Goal: Communication & Community: Share content

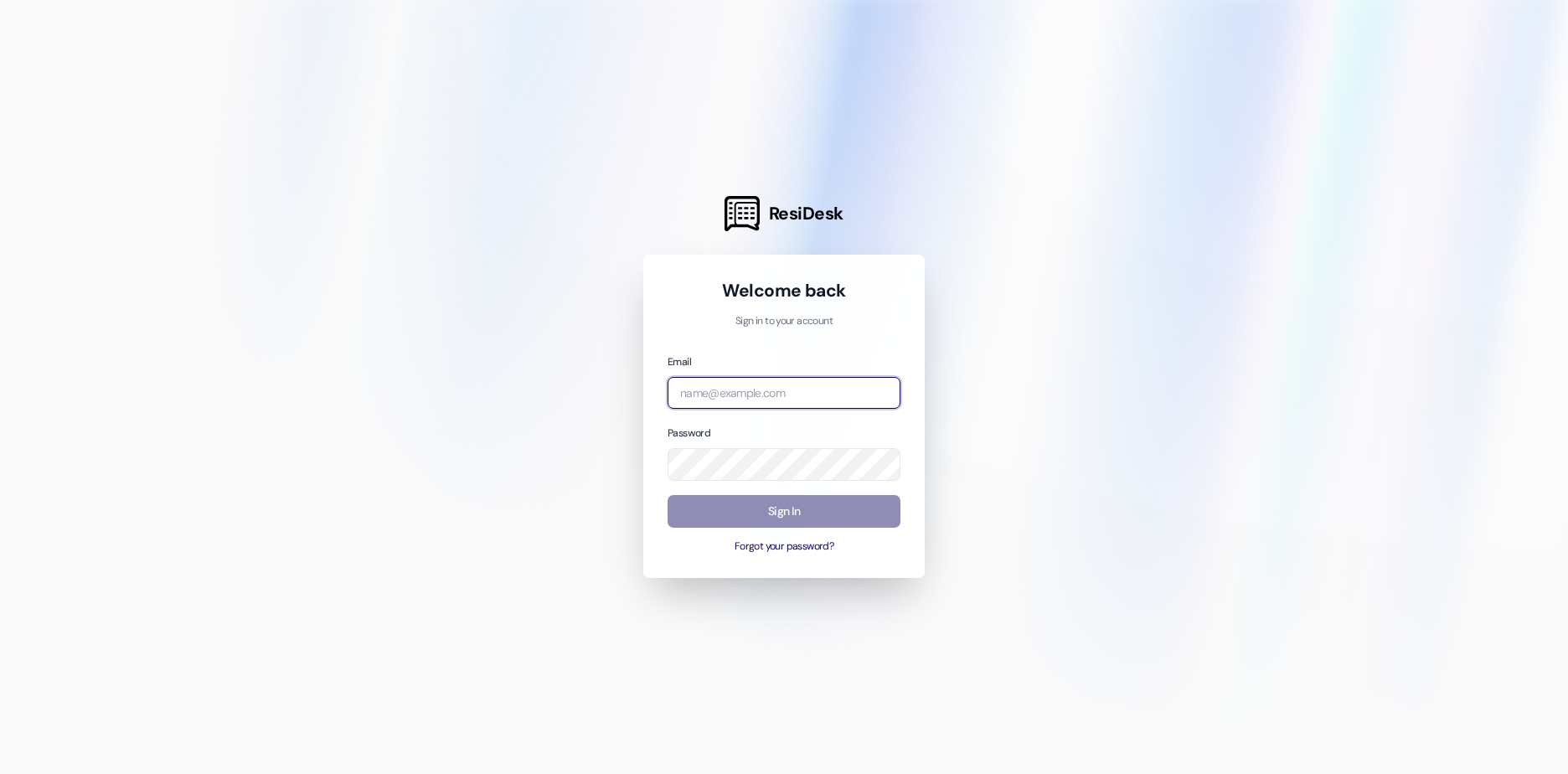
type input "[EMAIL_ADDRESS][DOMAIN_NAME]"
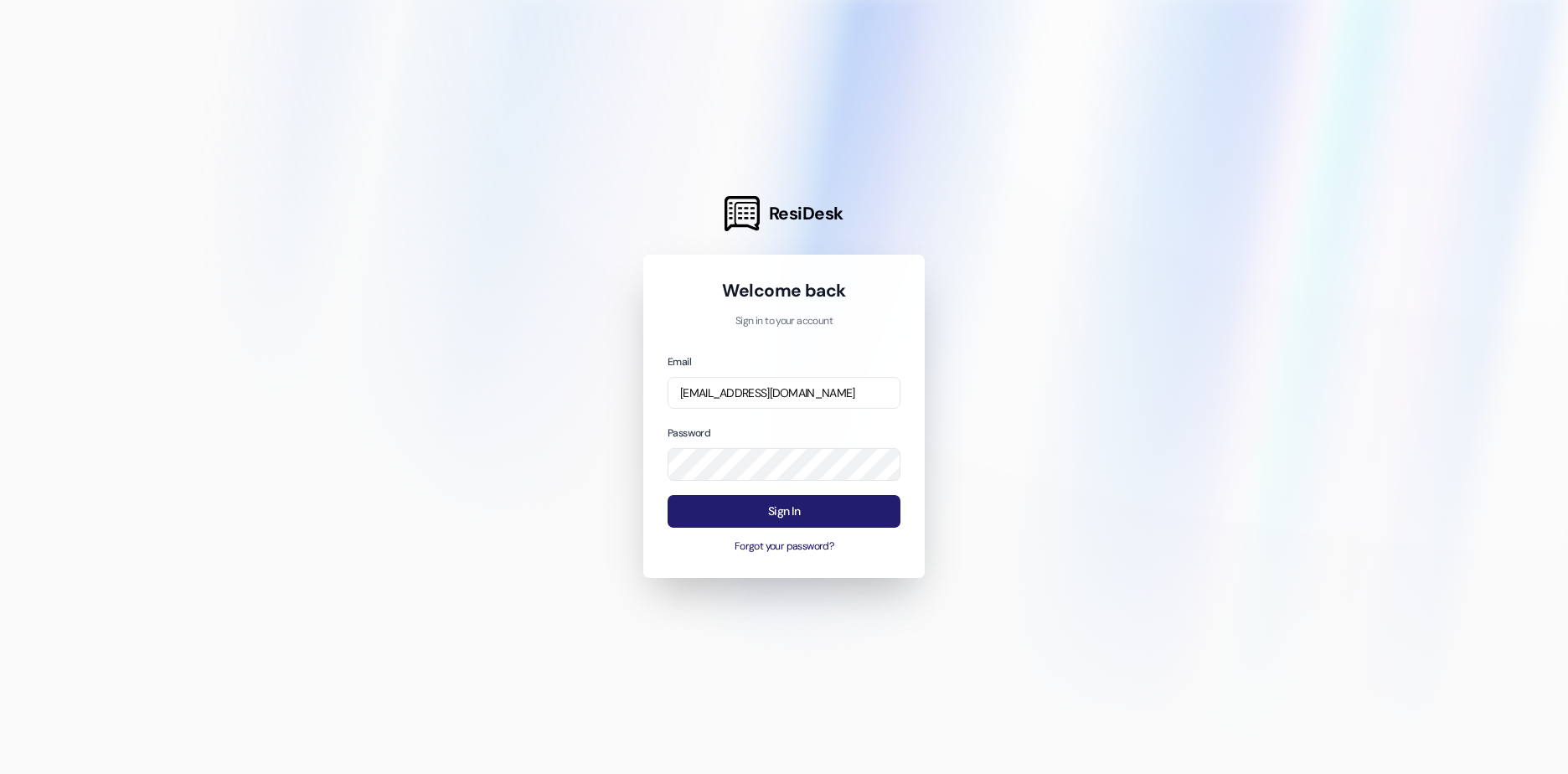
click at [782, 513] on button "Sign In" at bounding box center [784, 511] width 232 height 33
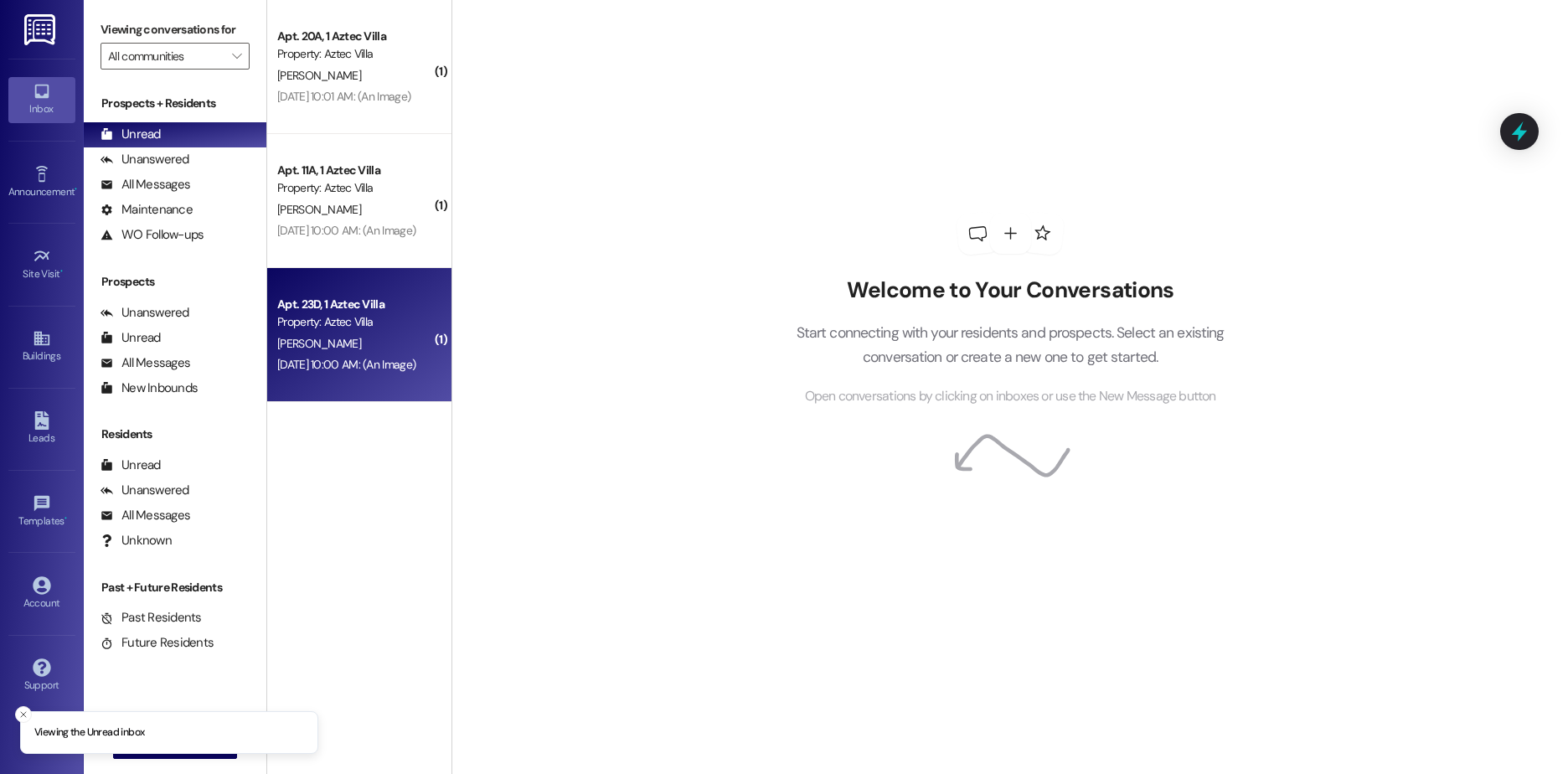
click at [355, 334] on div "[PERSON_NAME]" at bounding box center [354, 344] width 158 height 21
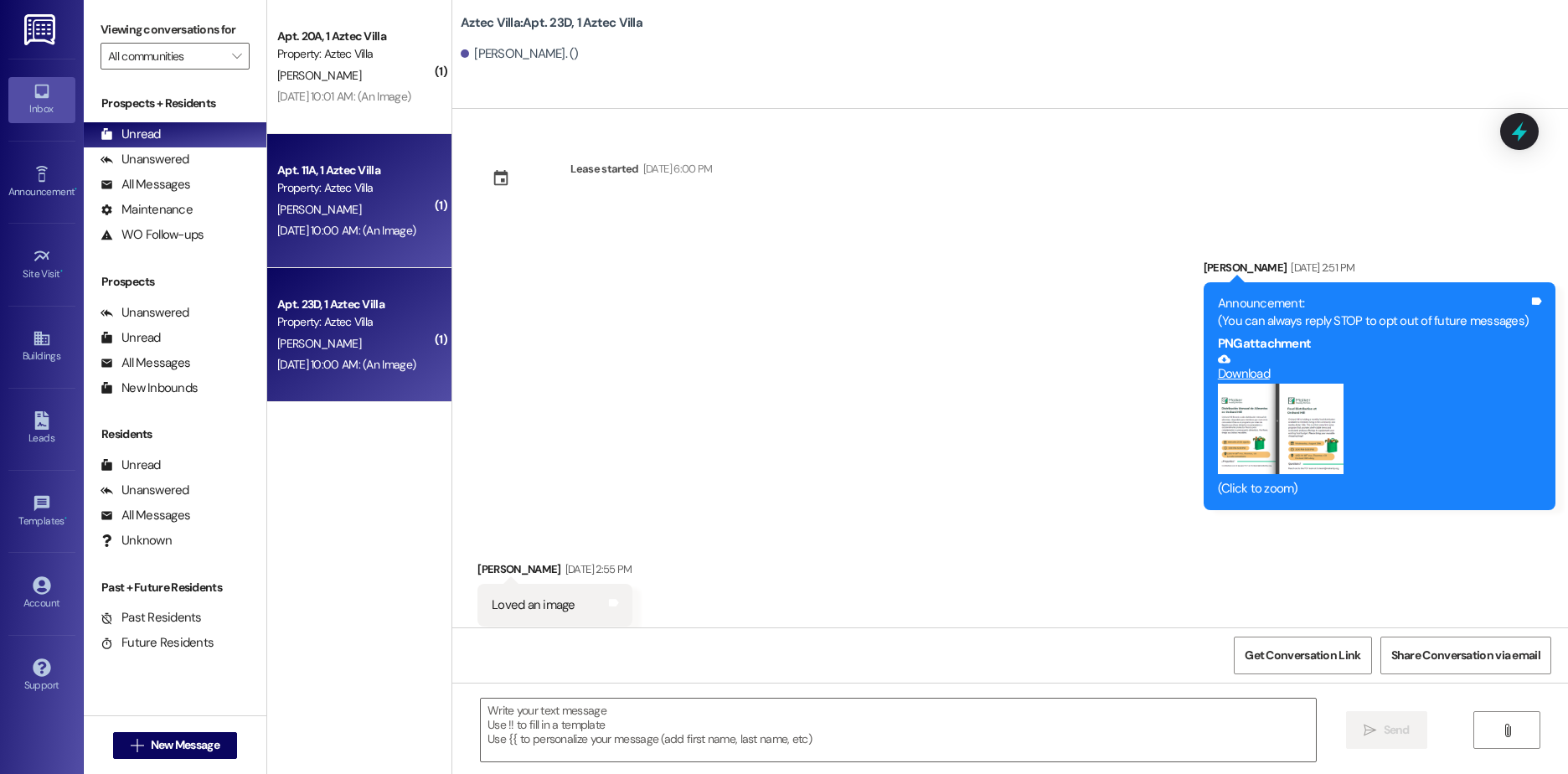
click at [358, 213] on div "[PERSON_NAME]" at bounding box center [354, 210] width 158 height 21
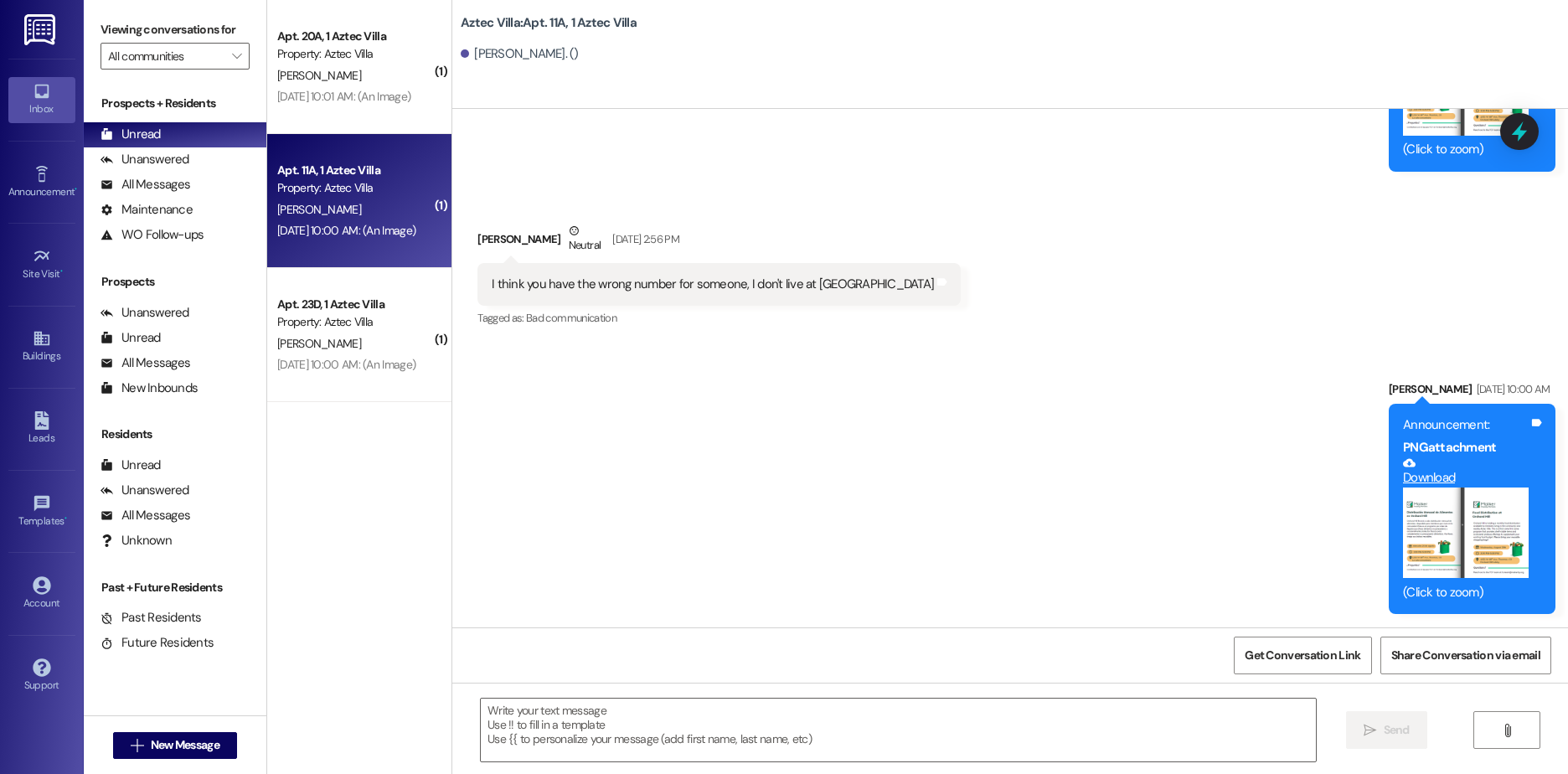
scroll to position [14347, 0]
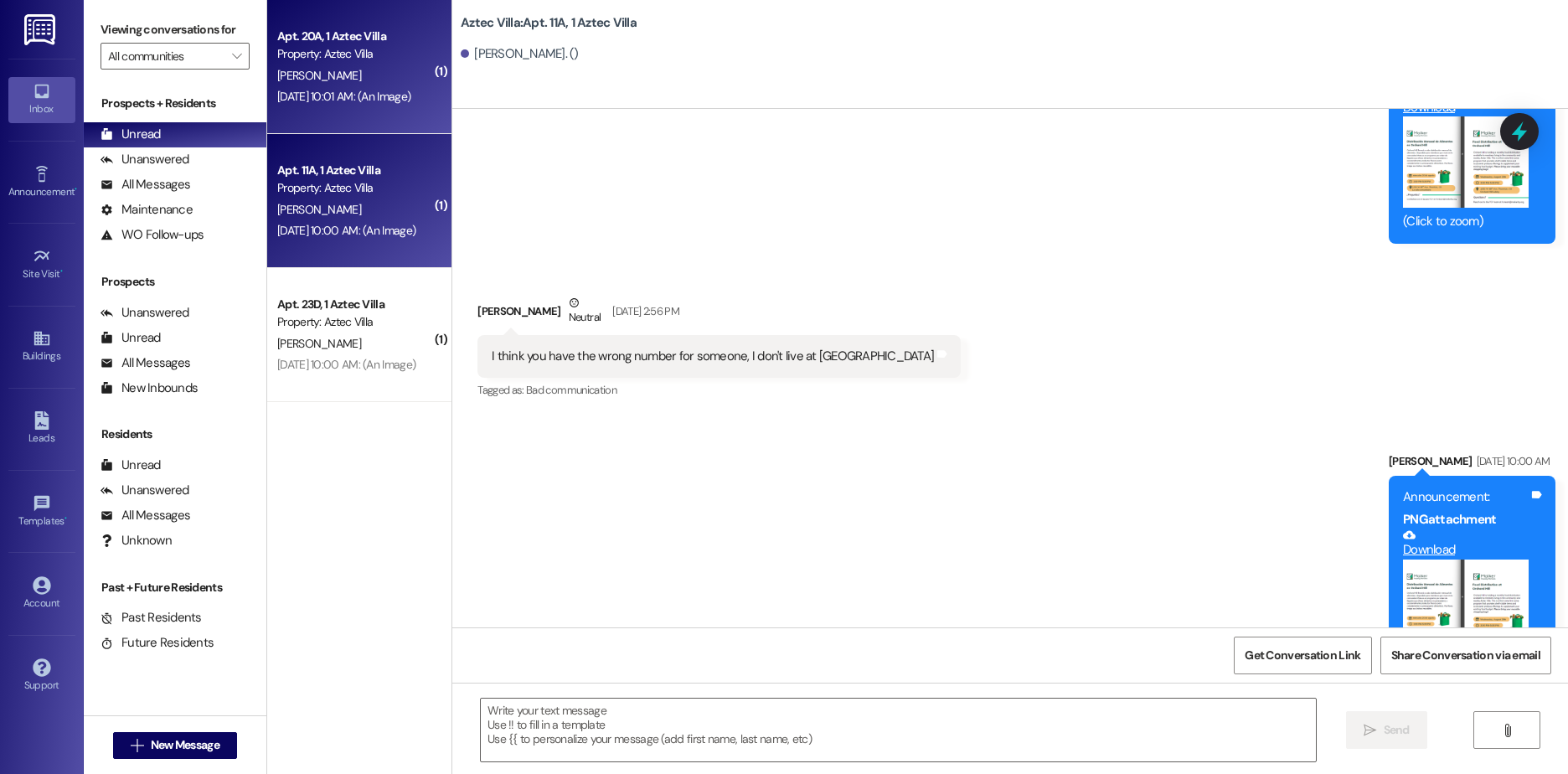
click at [376, 103] on div "[DATE] 10:01 AM: (An Image) [DATE] 10:01 AM: (An Image)" at bounding box center [344, 97] width 133 height 15
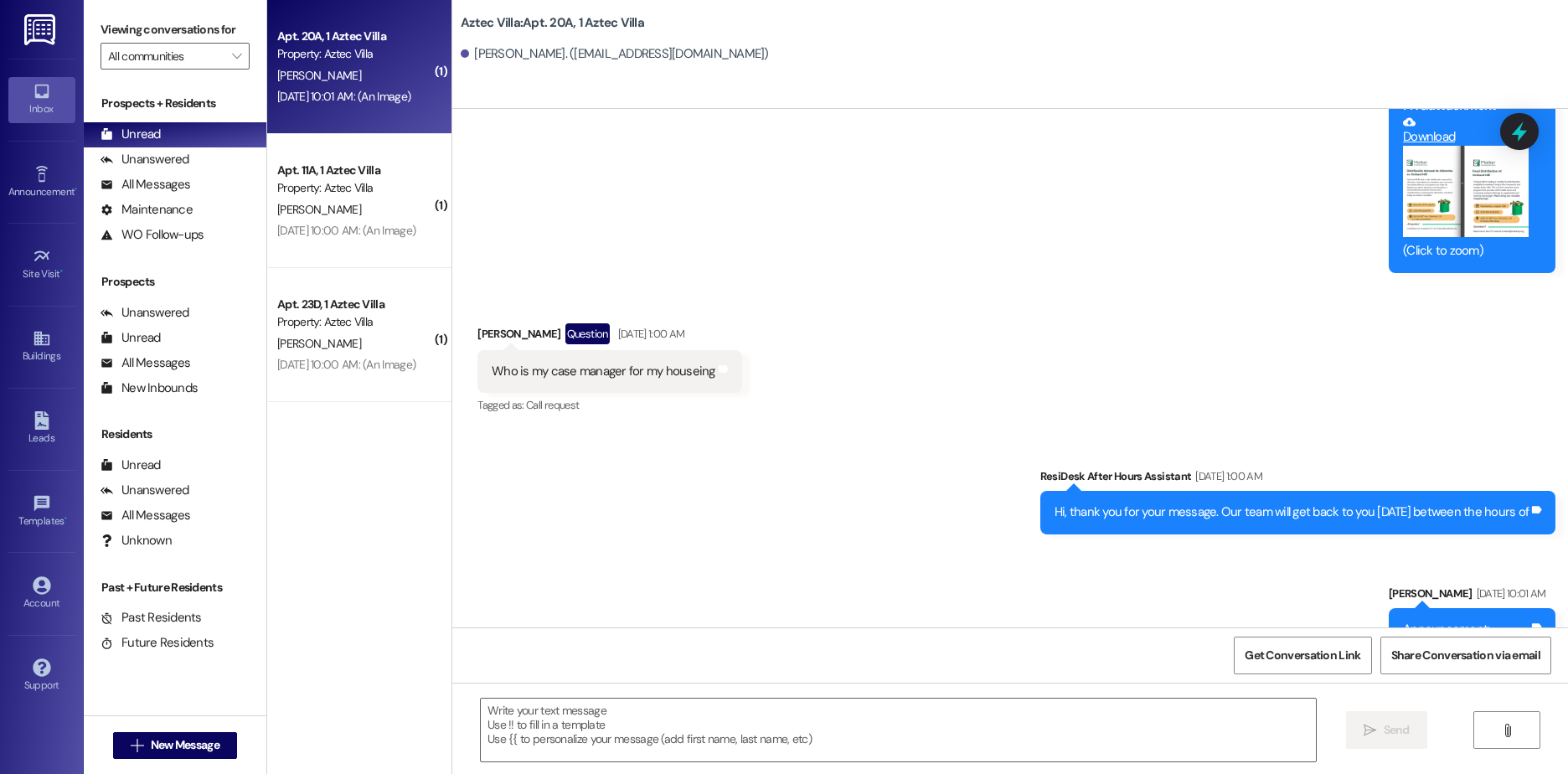
scroll to position [22290, 0]
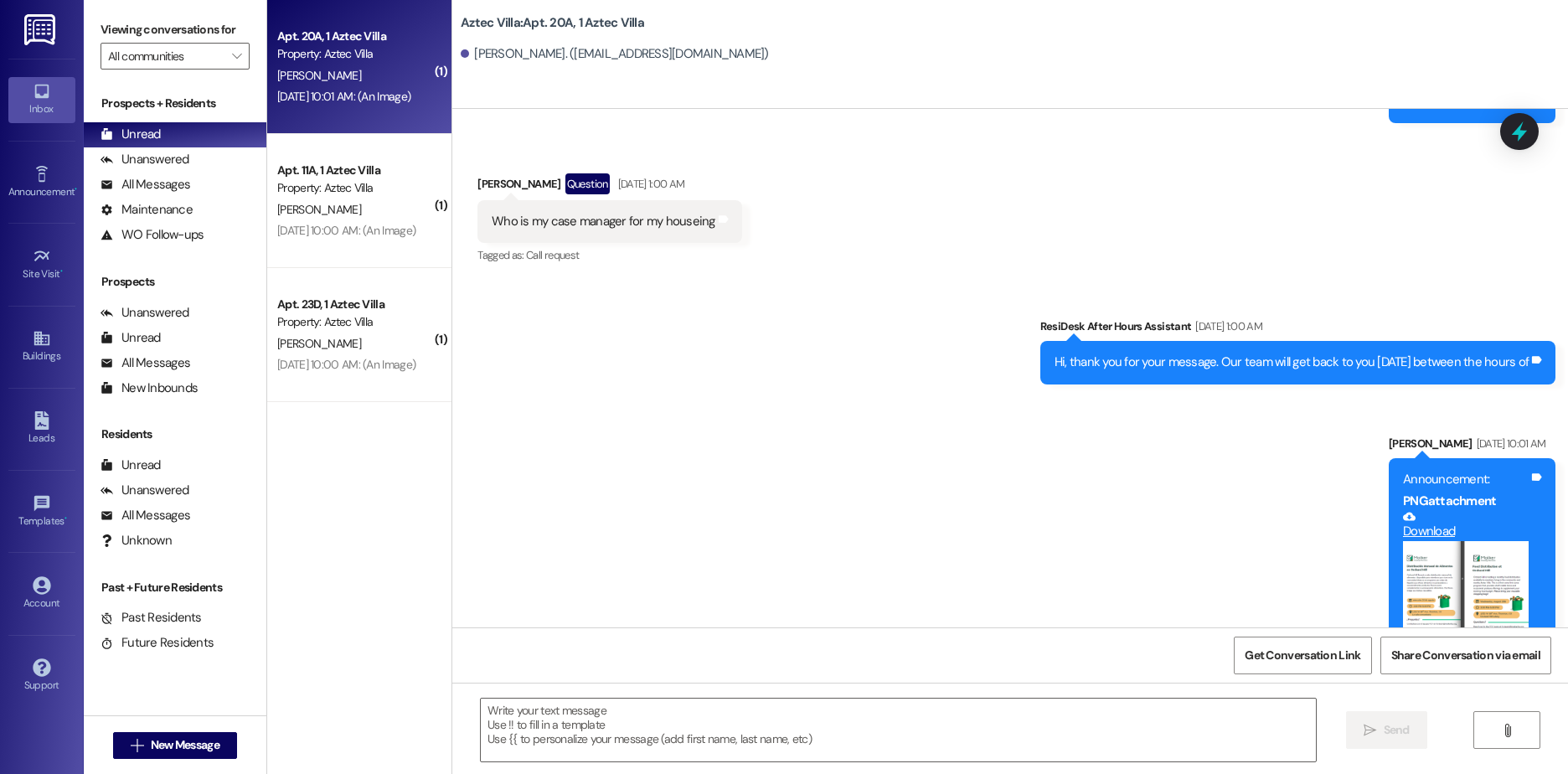
click at [1411, 541] on button "Zoom image" at bounding box center [1466, 586] width 126 height 91
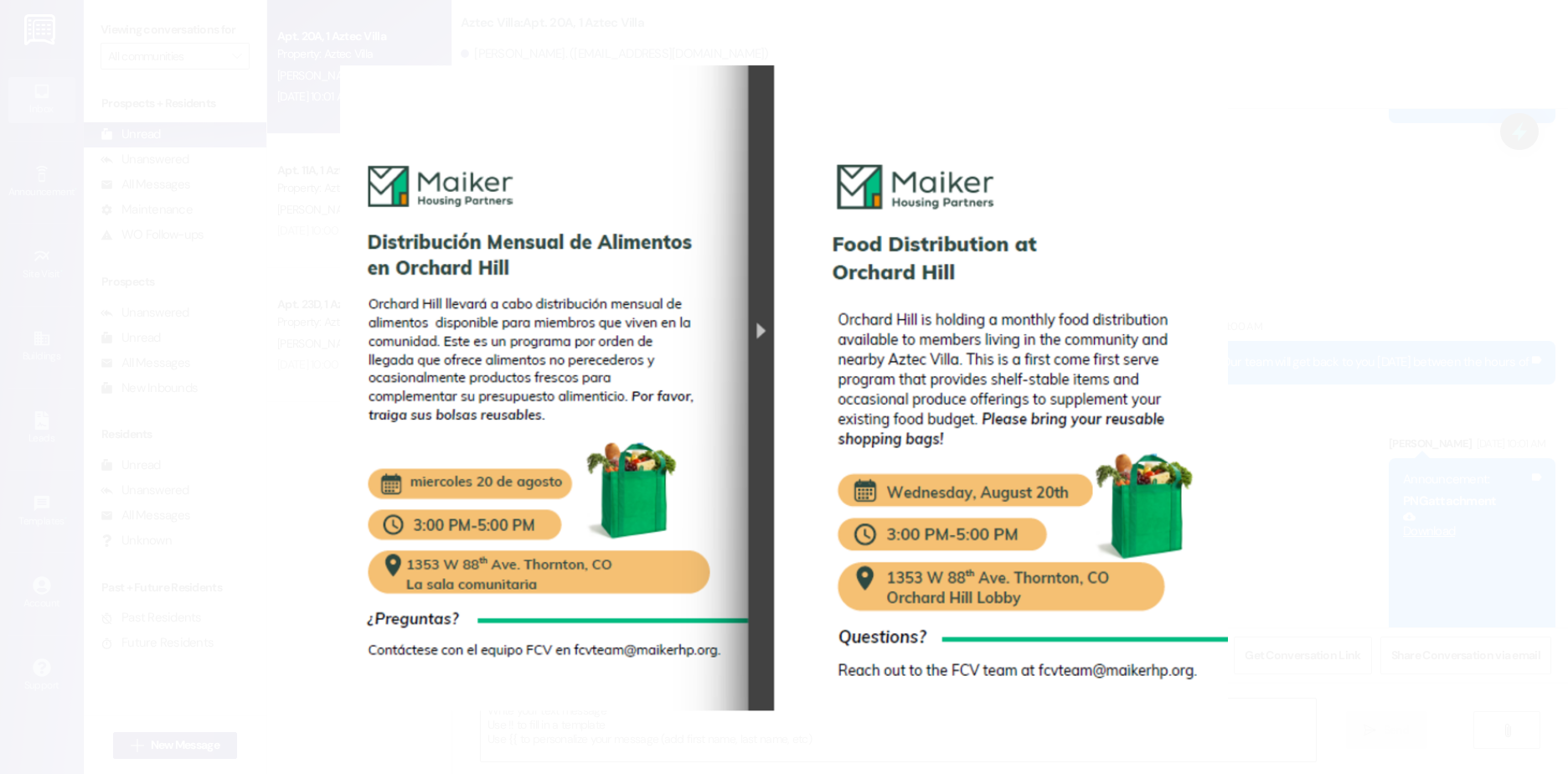
click at [106, 501] on button "Unzoom image" at bounding box center [784, 387] width 1568 height 774
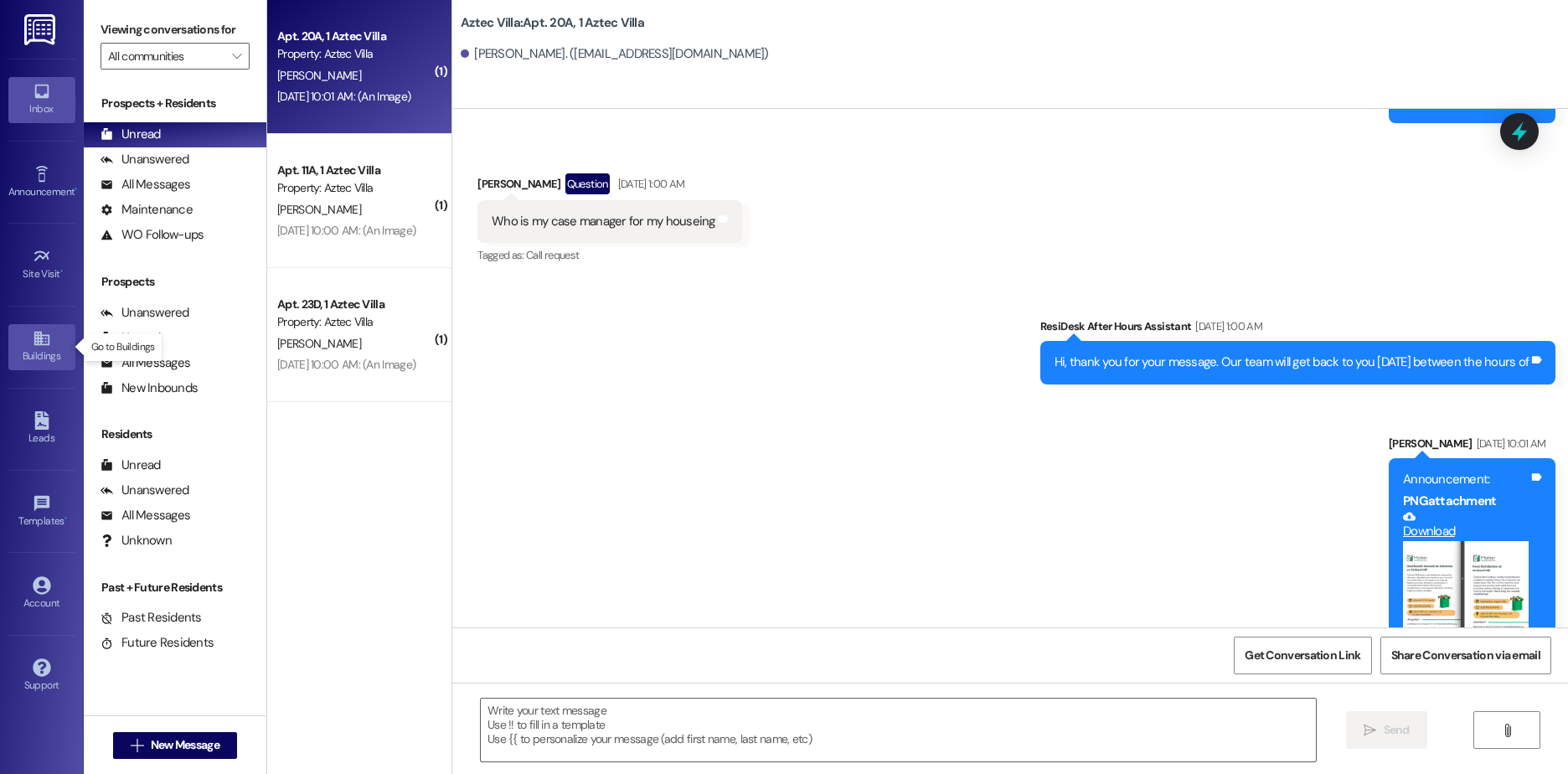
click at [38, 346] on icon at bounding box center [42, 338] width 19 height 19
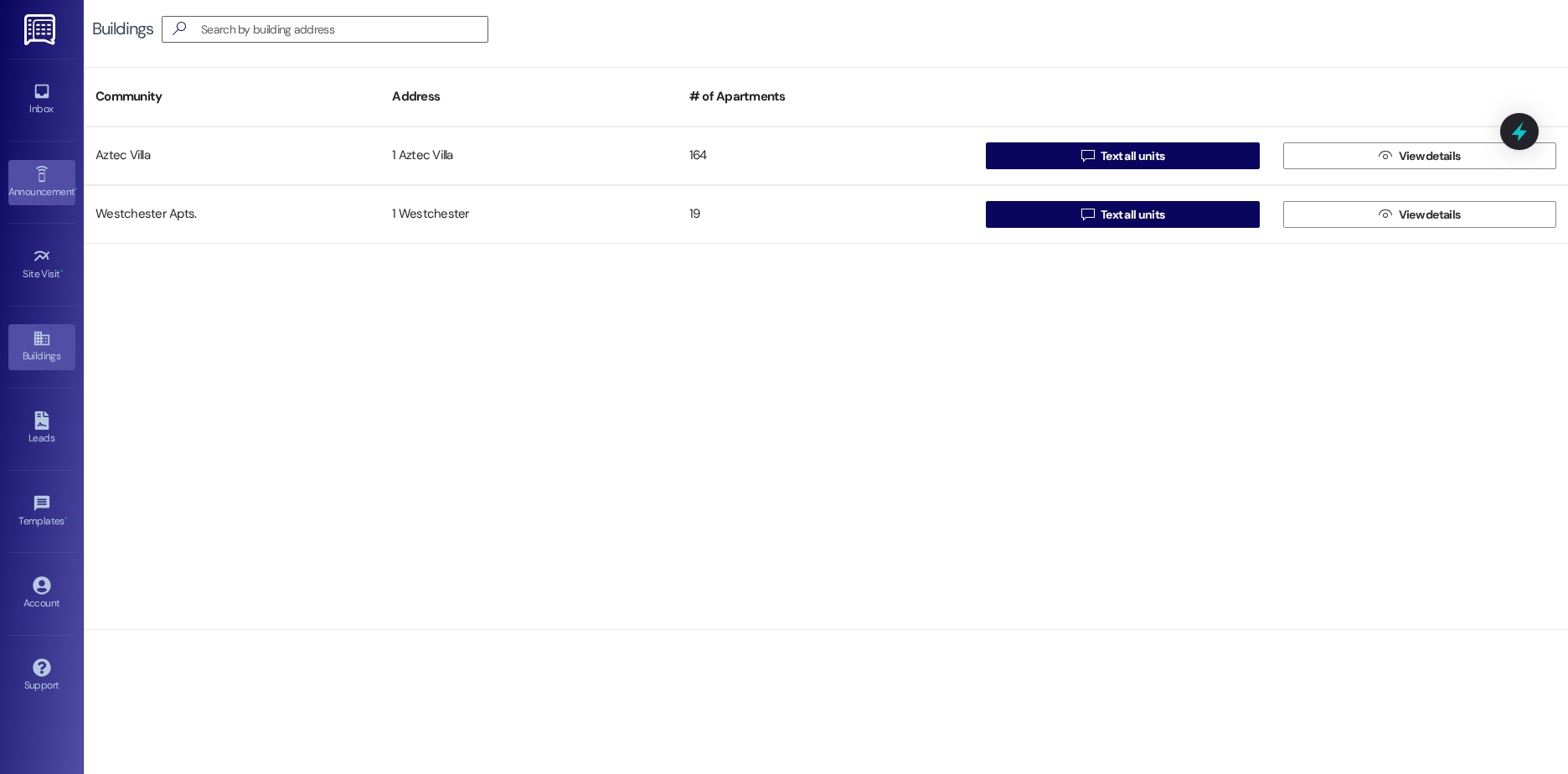
click at [44, 177] on icon at bounding box center [41, 173] width 12 height 16
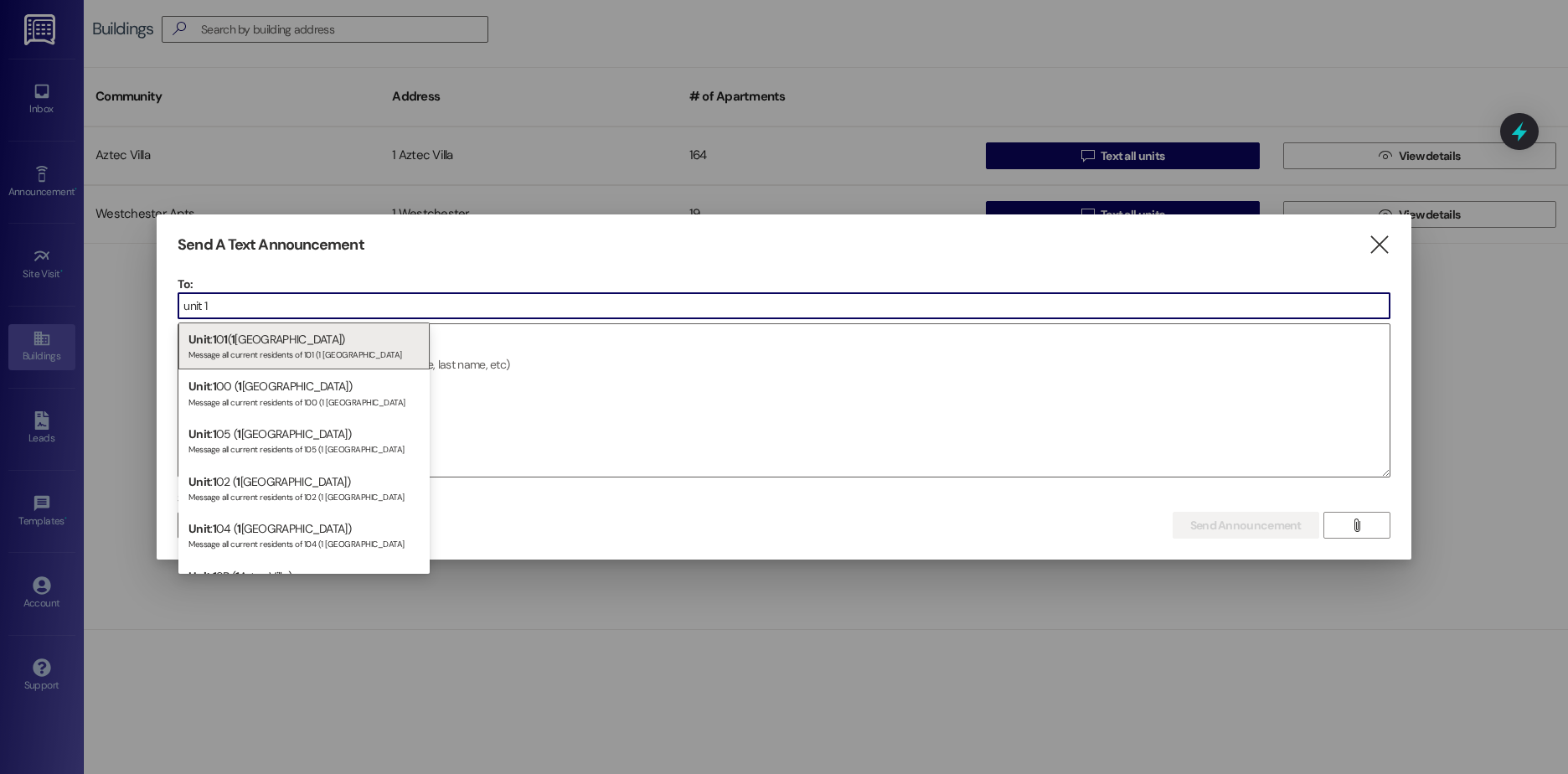
click at [226, 301] on input "unit 1" at bounding box center [784, 305] width 1211 height 25
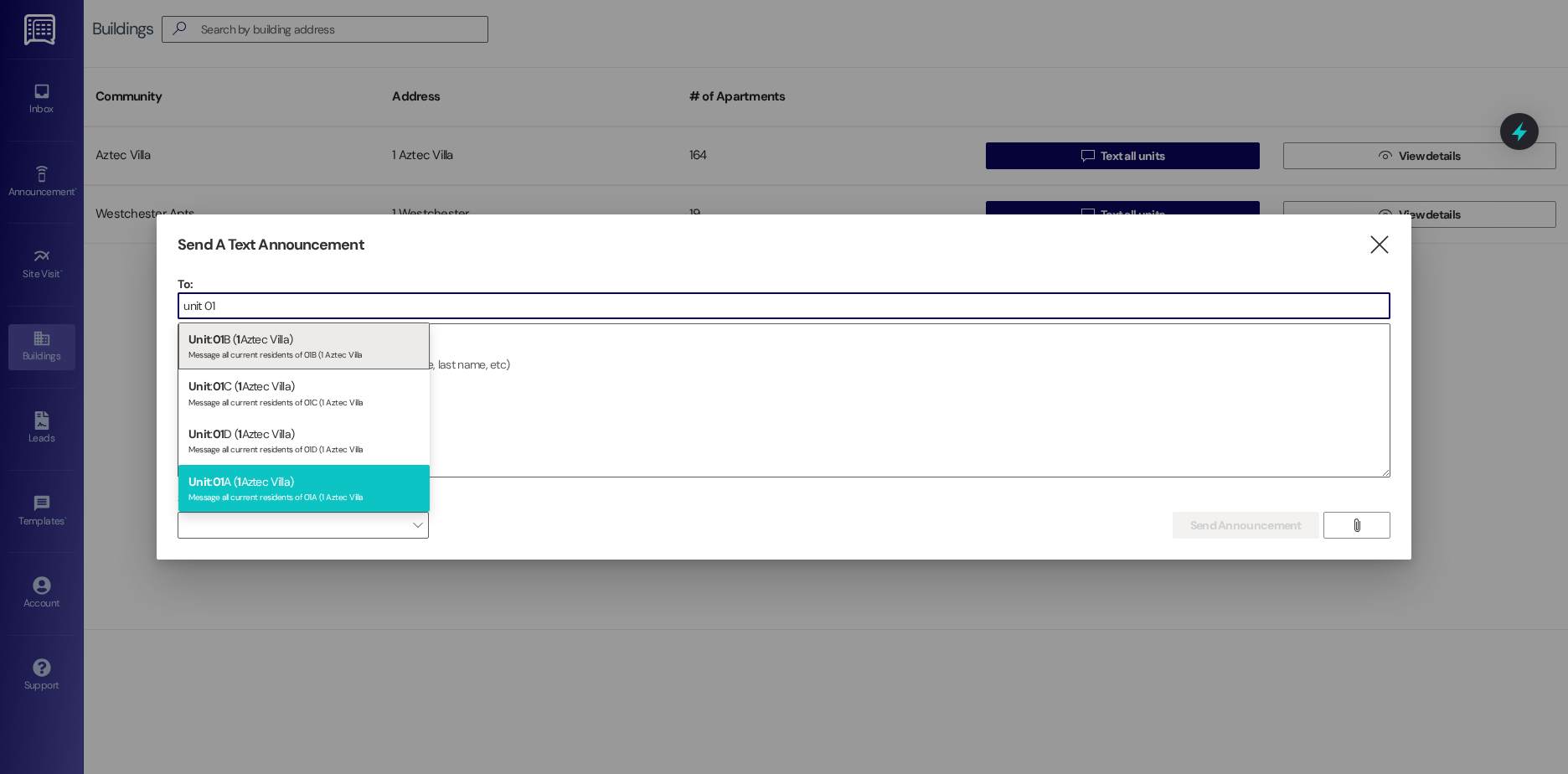
type input "unit 01"
click at [320, 483] on div "Unit : 01 A ( 1 Aztec Villa) Message all current residents of 01A (1 Aztec Villa" at bounding box center [304, 488] width 251 height 48
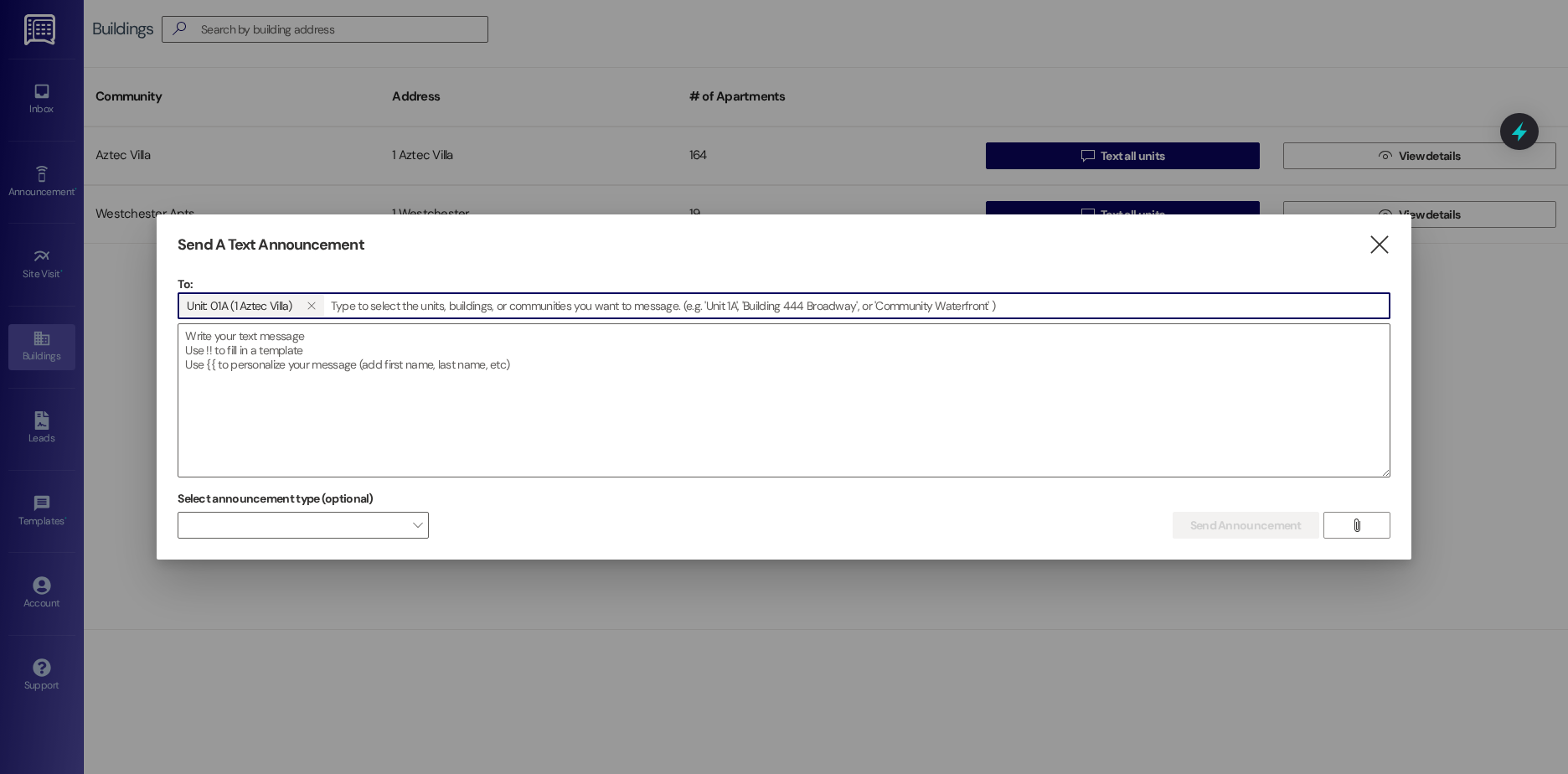
click at [363, 301] on input at bounding box center [858, 305] width 1064 height 25
click at [338, 305] on input at bounding box center [858, 305] width 1064 height 25
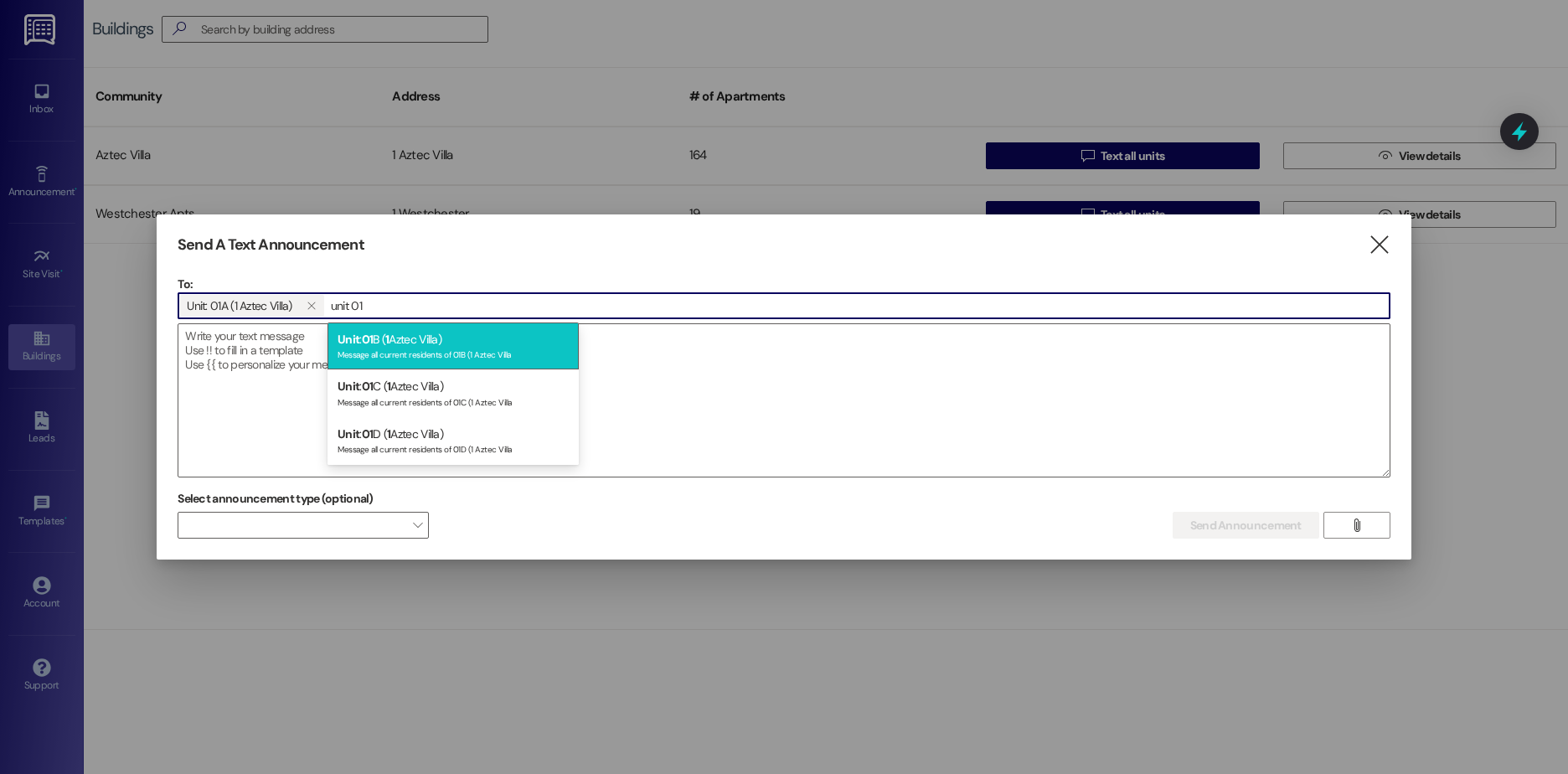
type input "unit 01"
click at [385, 353] on div "Message all current residents of 01B (1 Aztec Villa" at bounding box center [453, 352] width 231 height 14
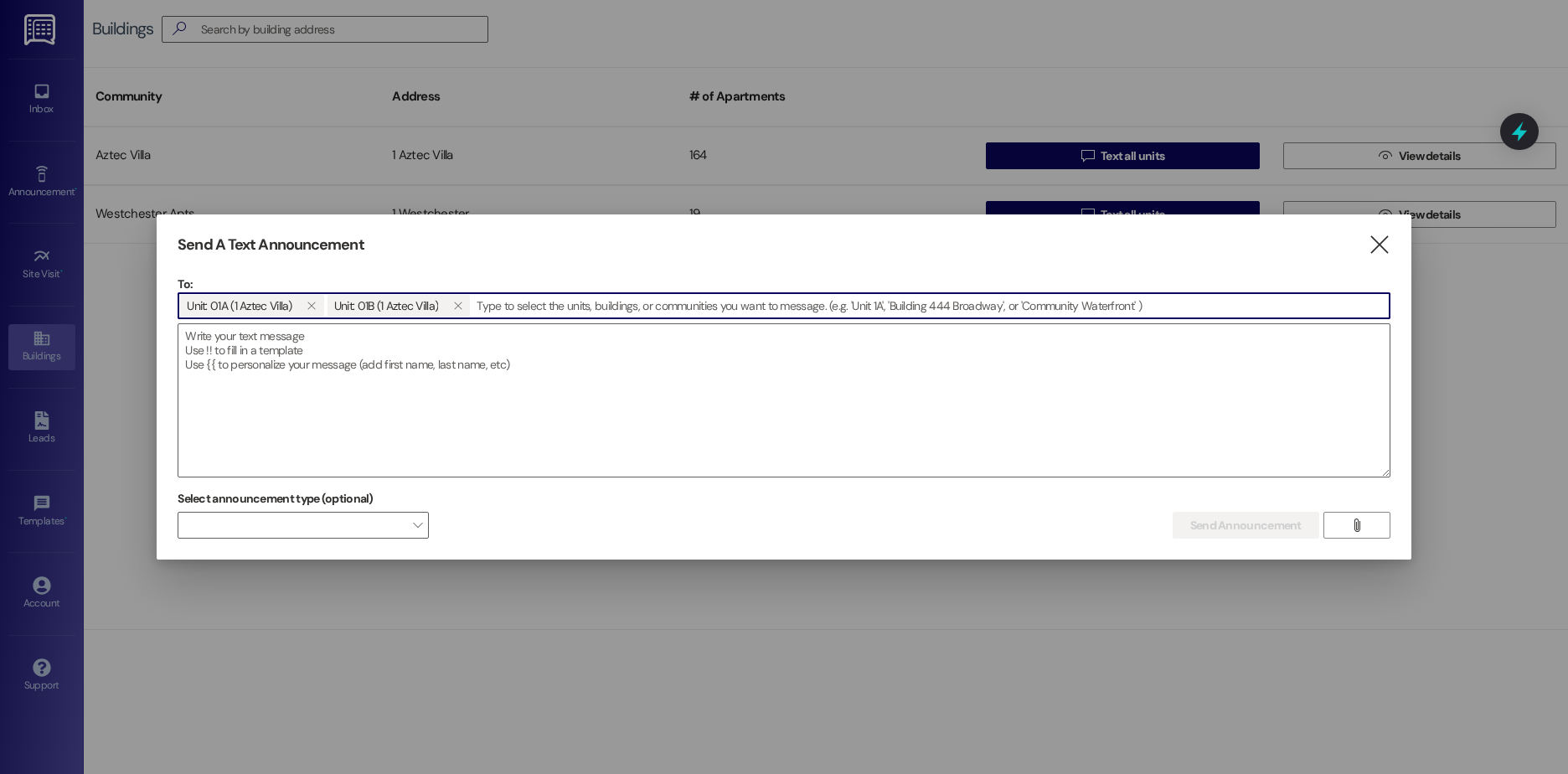
click at [484, 305] on input at bounding box center [930, 305] width 918 height 25
drag, startPoint x: 484, startPoint y: 305, endPoint x: 866, endPoint y: 425, distance: 400.4
click at [892, 433] on textarea at bounding box center [784, 400] width 1211 height 153
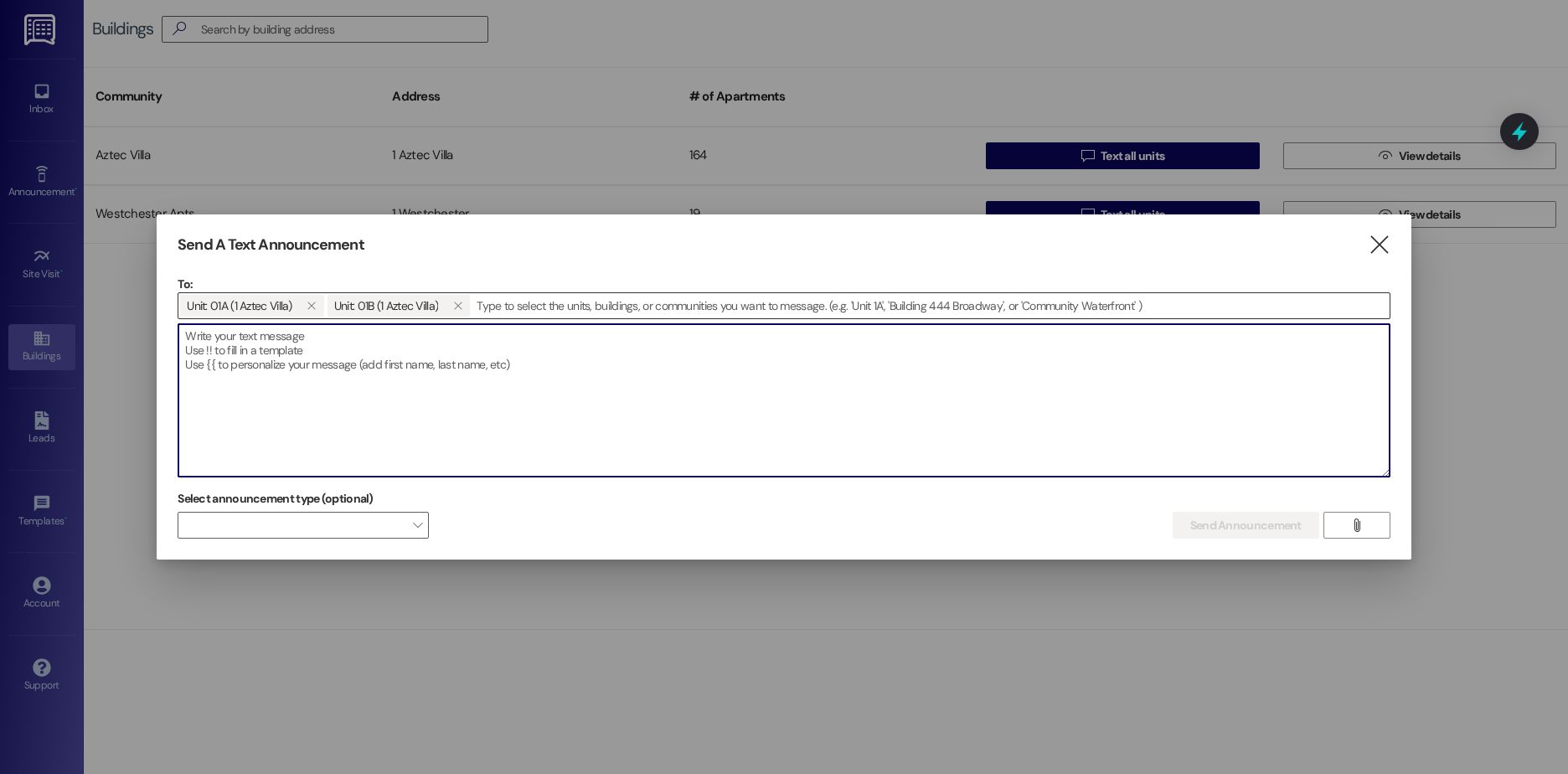
click at [507, 300] on input at bounding box center [930, 305] width 918 height 25
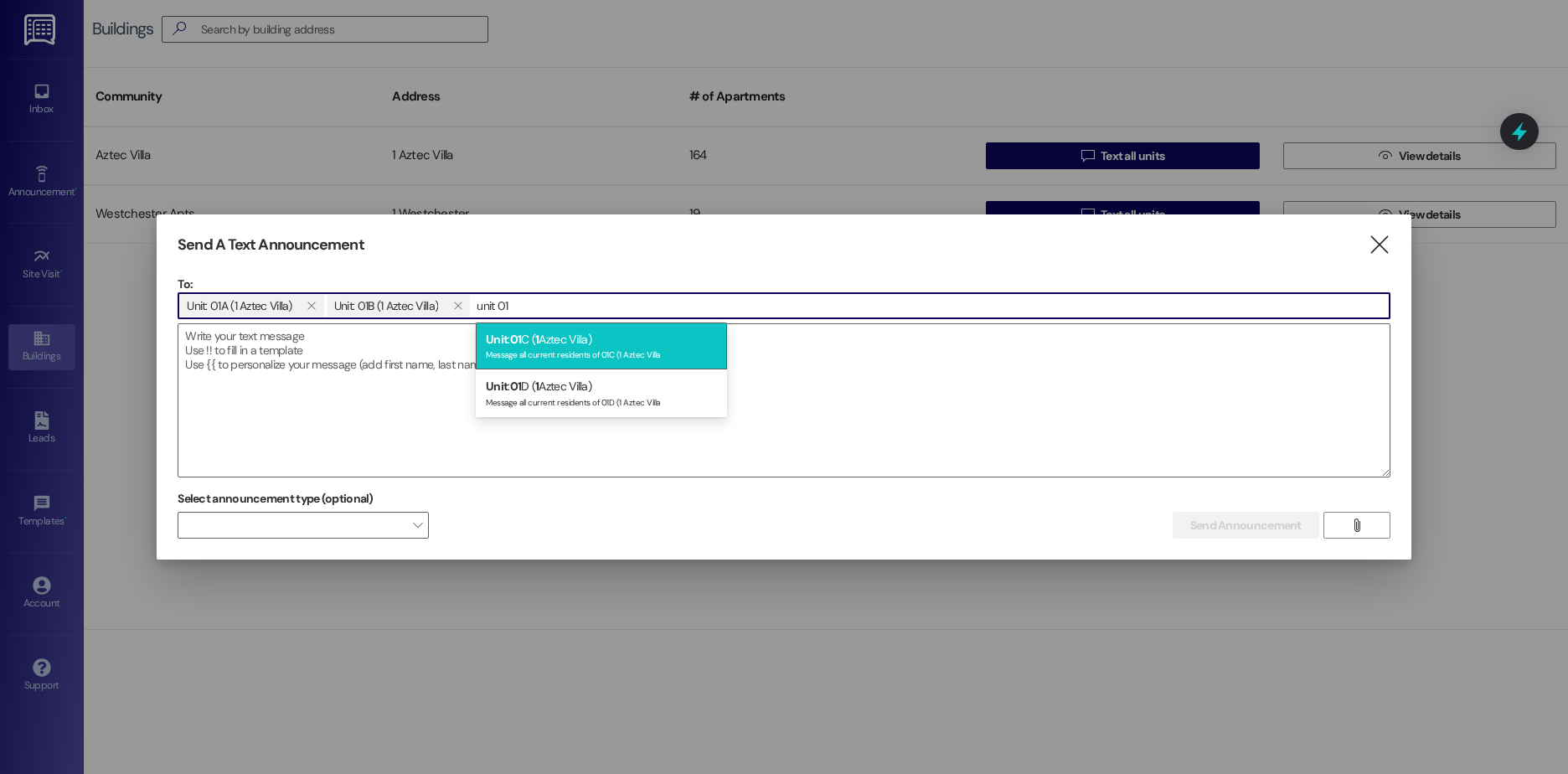
type input "unit 01"
click at [535, 356] on div "Message all current residents of 01C (1 Aztec Villa" at bounding box center [601, 352] width 231 height 14
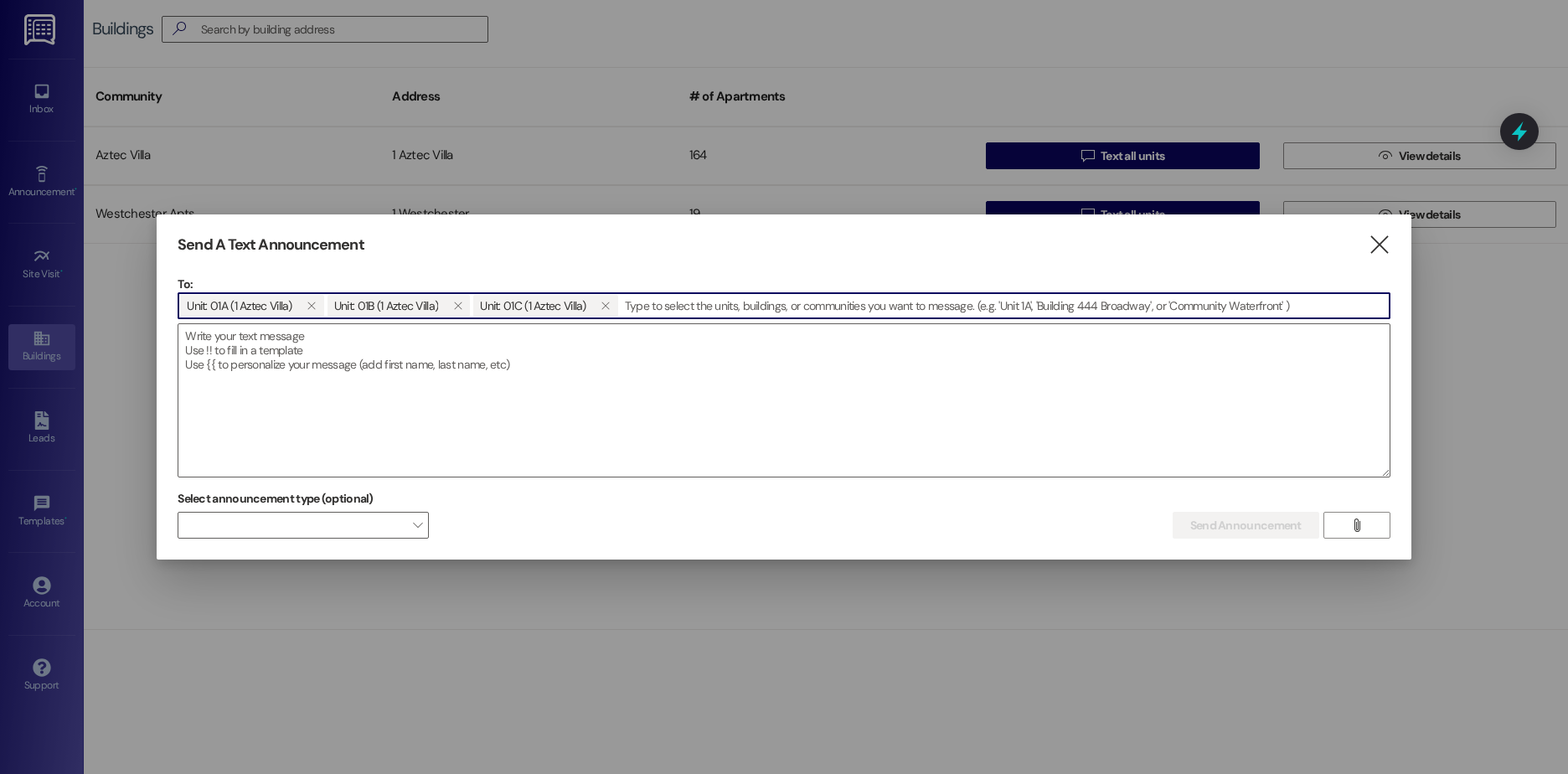
click at [635, 302] on input at bounding box center [1004, 305] width 769 height 25
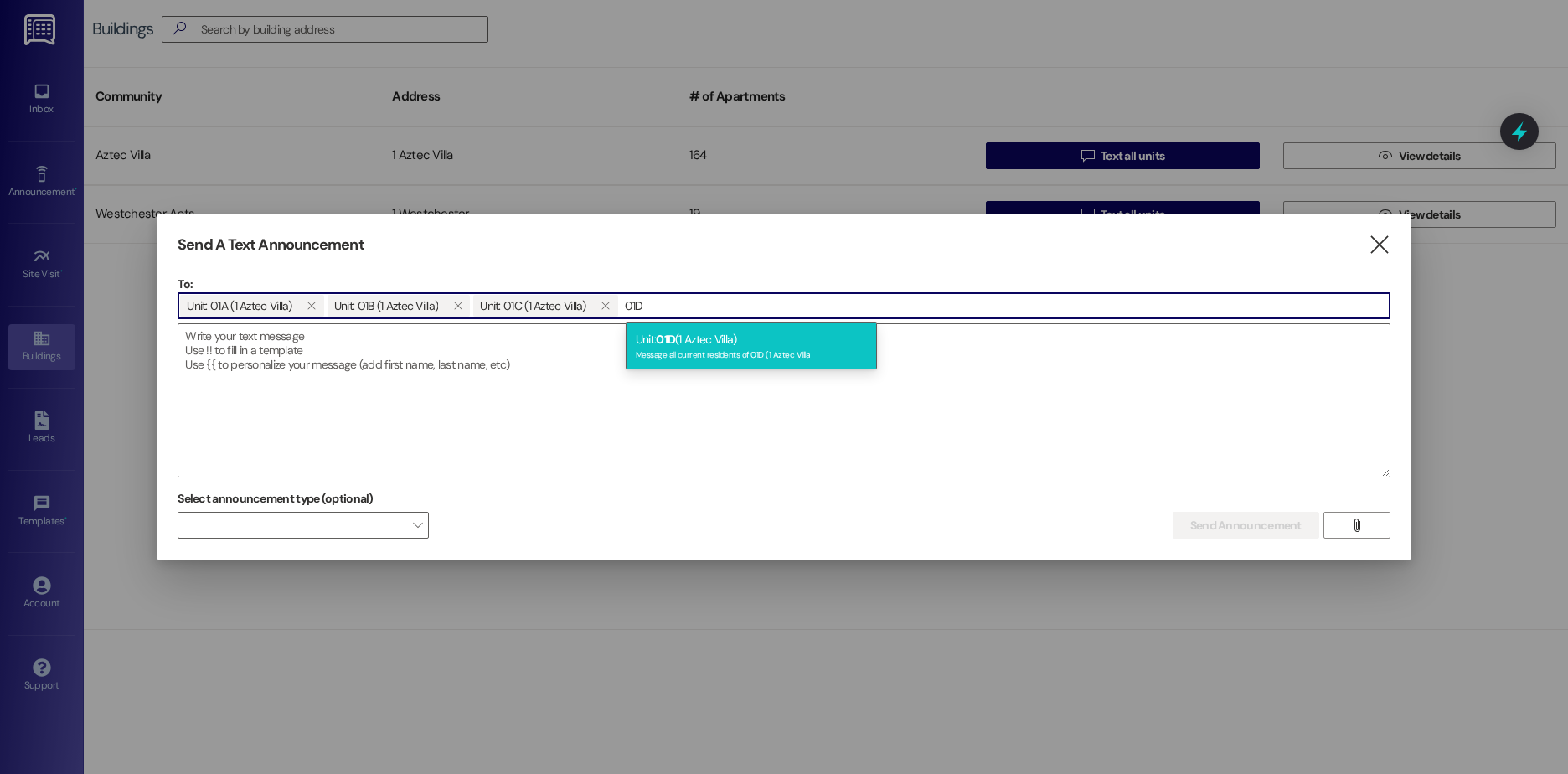
type input "01D"
click at [650, 336] on div "Unit: 01D (1 Aztec Villa) Message all current residents of 01D (1 Aztec Villa" at bounding box center [751, 346] width 251 height 48
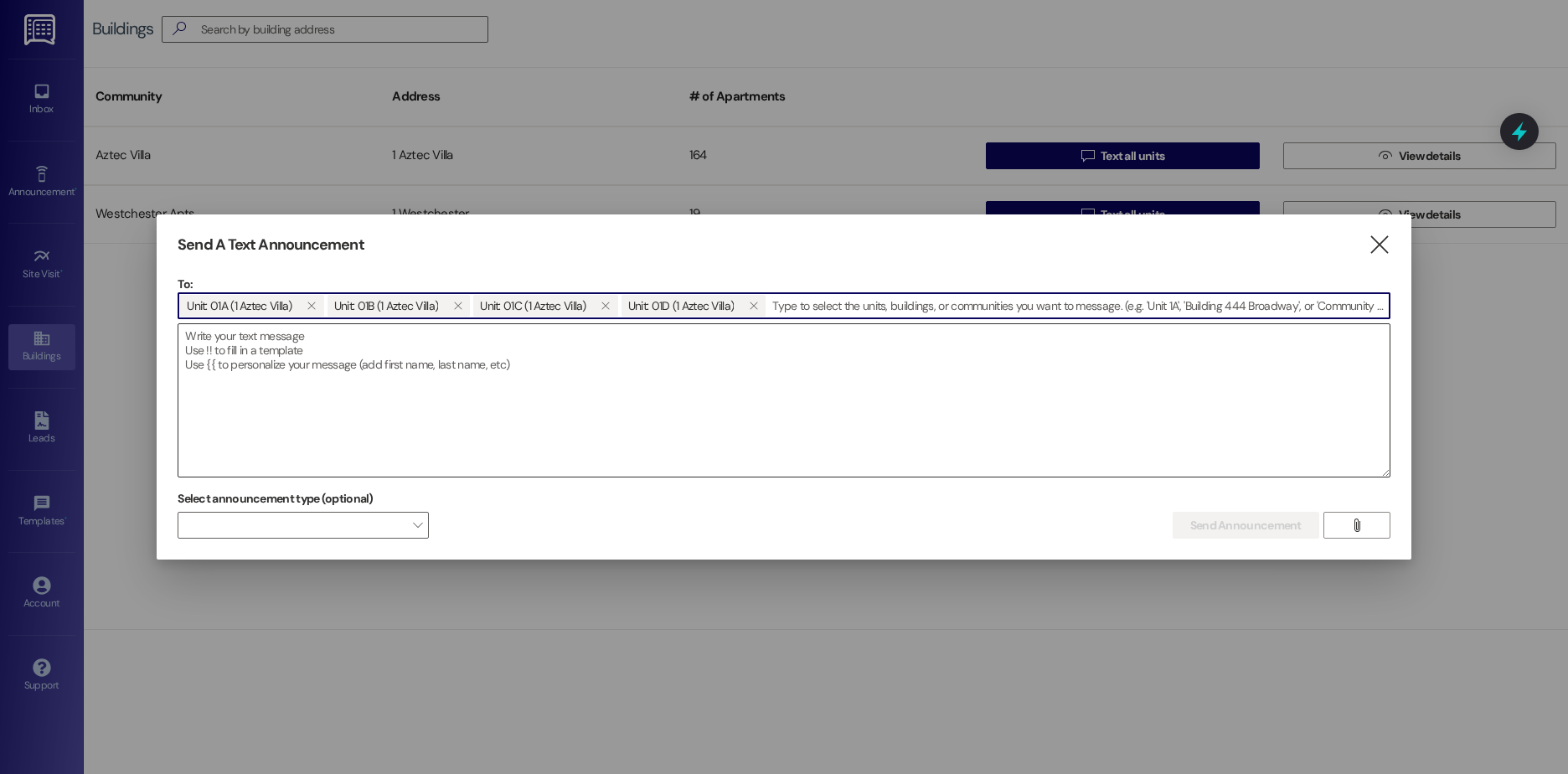
click at [602, 357] on textarea at bounding box center [784, 400] width 1211 height 153
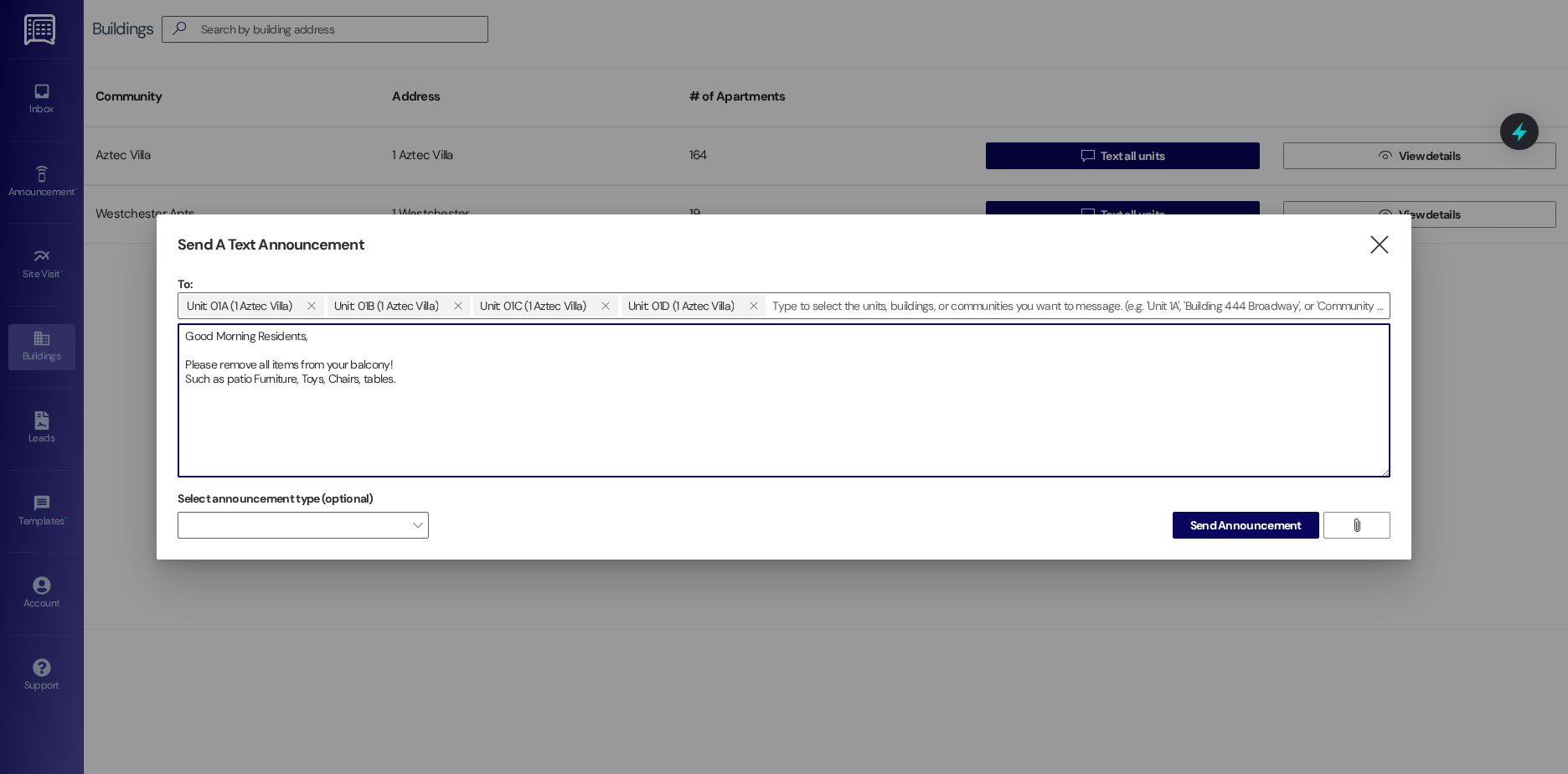
click at [403, 381] on textarea "Good Morning Residents, Please remove all items from your balcony! Such as pati…" at bounding box center [784, 400] width 1211 height 153
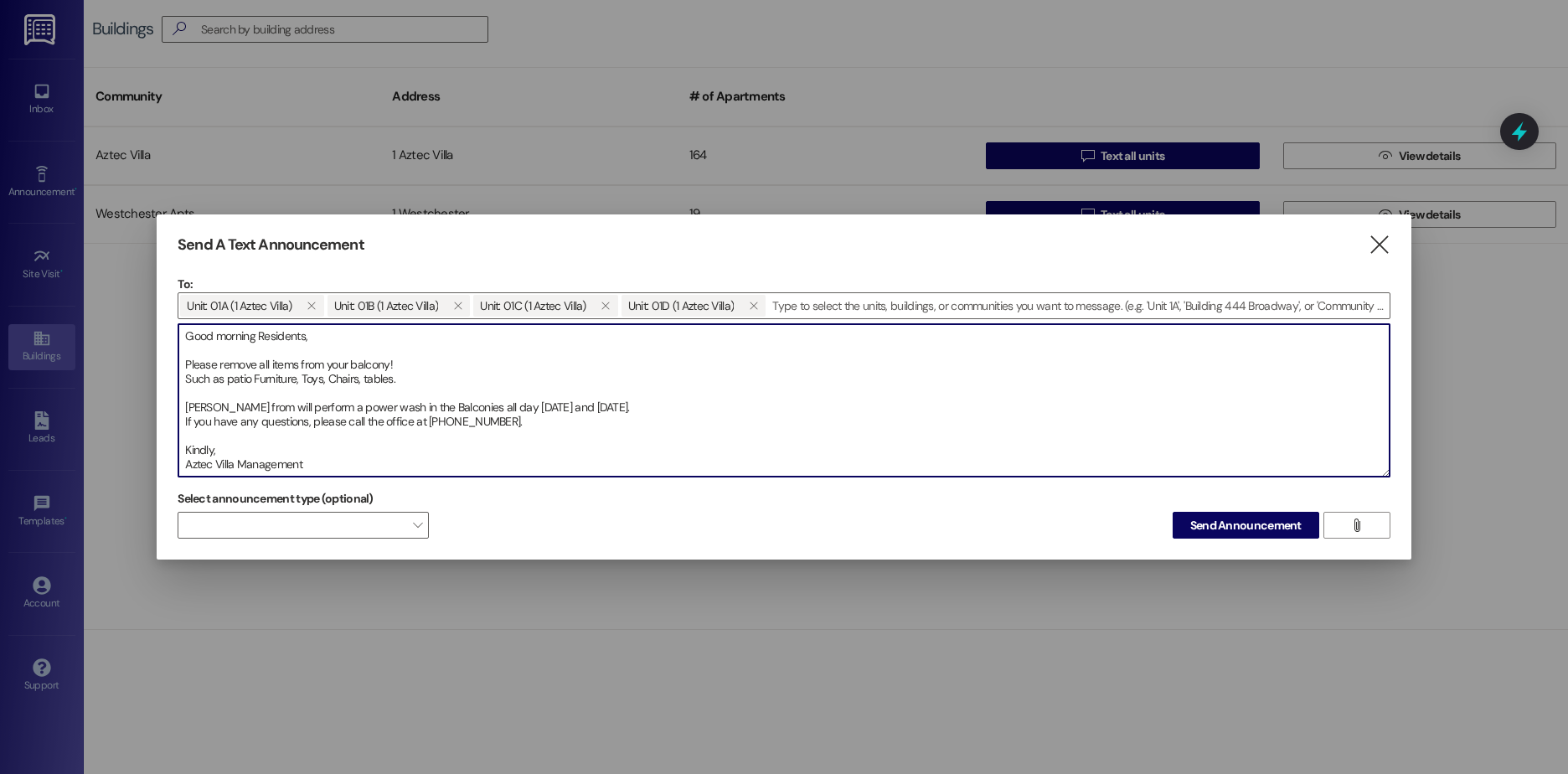
drag, startPoint x: 327, startPoint y: 464, endPoint x: 166, endPoint y: 334, distance: 206.9
click at [166, 334] on div "Send A Text Announcement  To: Unit: 01A (1 Aztec Villa)  Unit: 01B (1 Aztec V…" at bounding box center [784, 387] width 1254 height 346
click at [431, 384] on textarea "Good morning Residents, Please remove all items from your balcony! Such as pati…" at bounding box center [784, 400] width 1211 height 153
click at [242, 409] on textarea "Good morning Residents, Please remove all items from your balcony! Such as pati…" at bounding box center [784, 400] width 1211 height 153
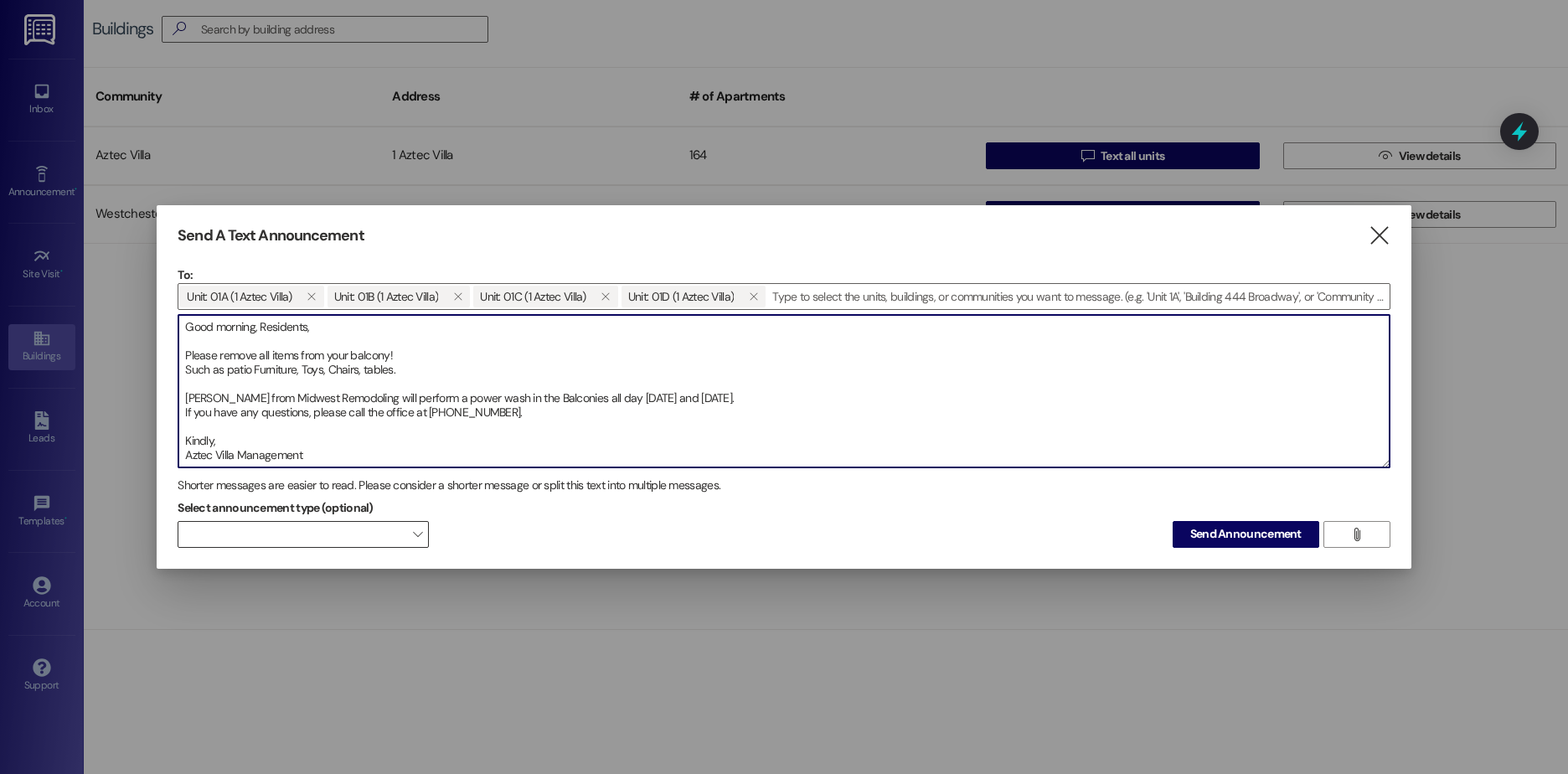
type textarea "Good morning, Residents, Please remove all items from your balcony! Such as pat…"
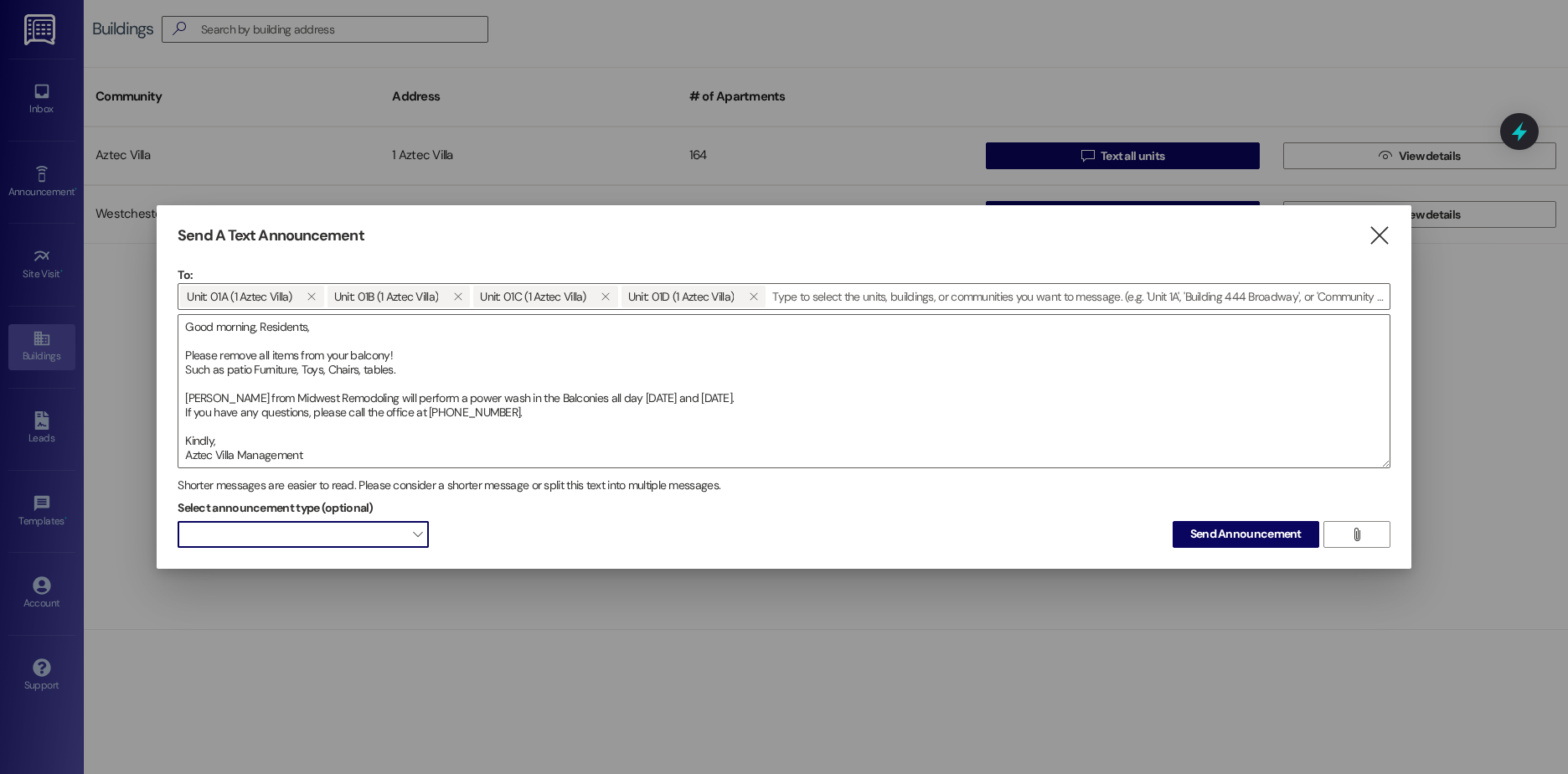
click at [370, 538] on span at bounding box center [303, 534] width 251 height 27
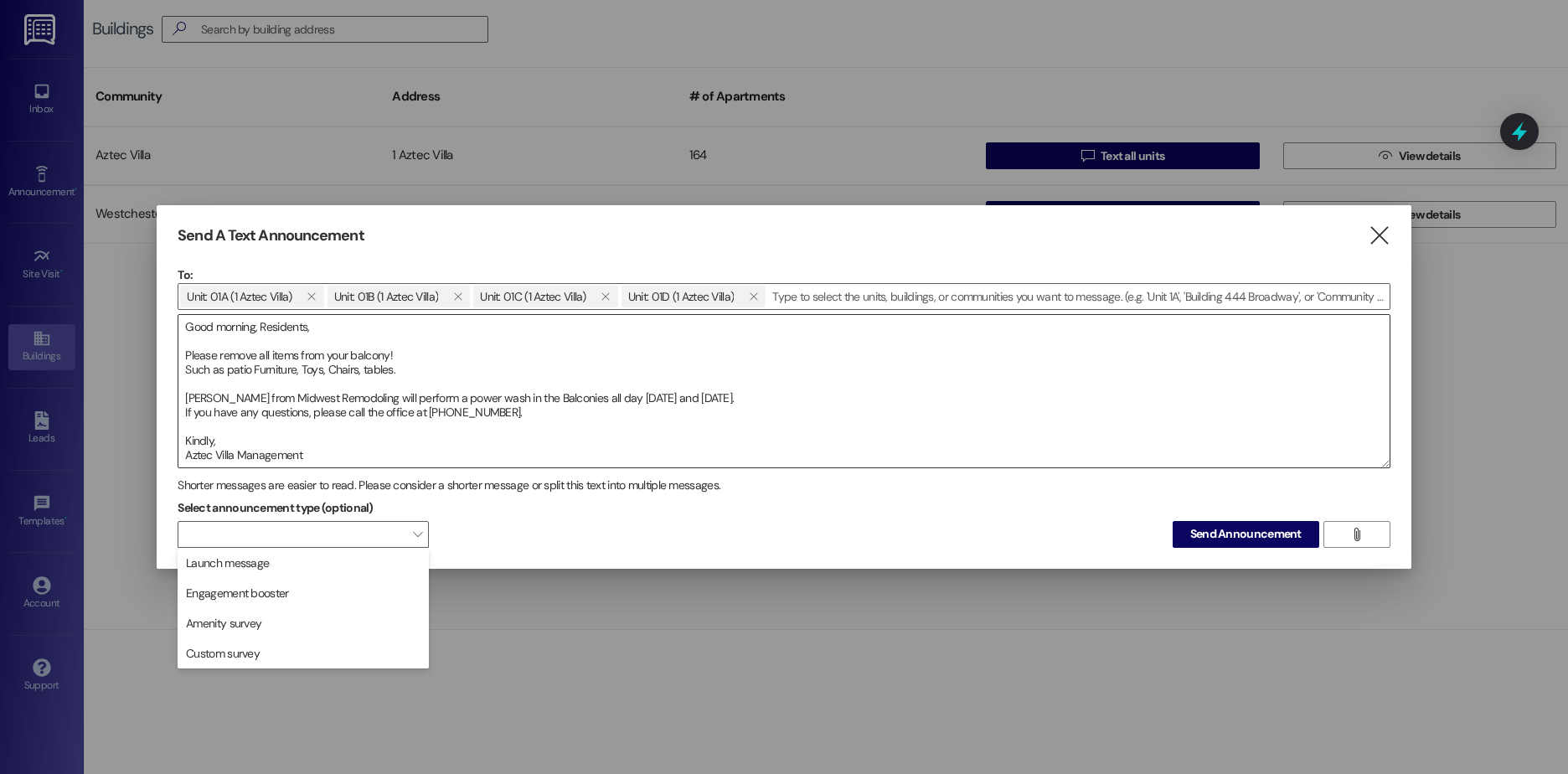
click at [952, 404] on textarea "Good morning, Residents, Please remove all items from your balcony! Such as pat…" at bounding box center [784, 391] width 1211 height 153
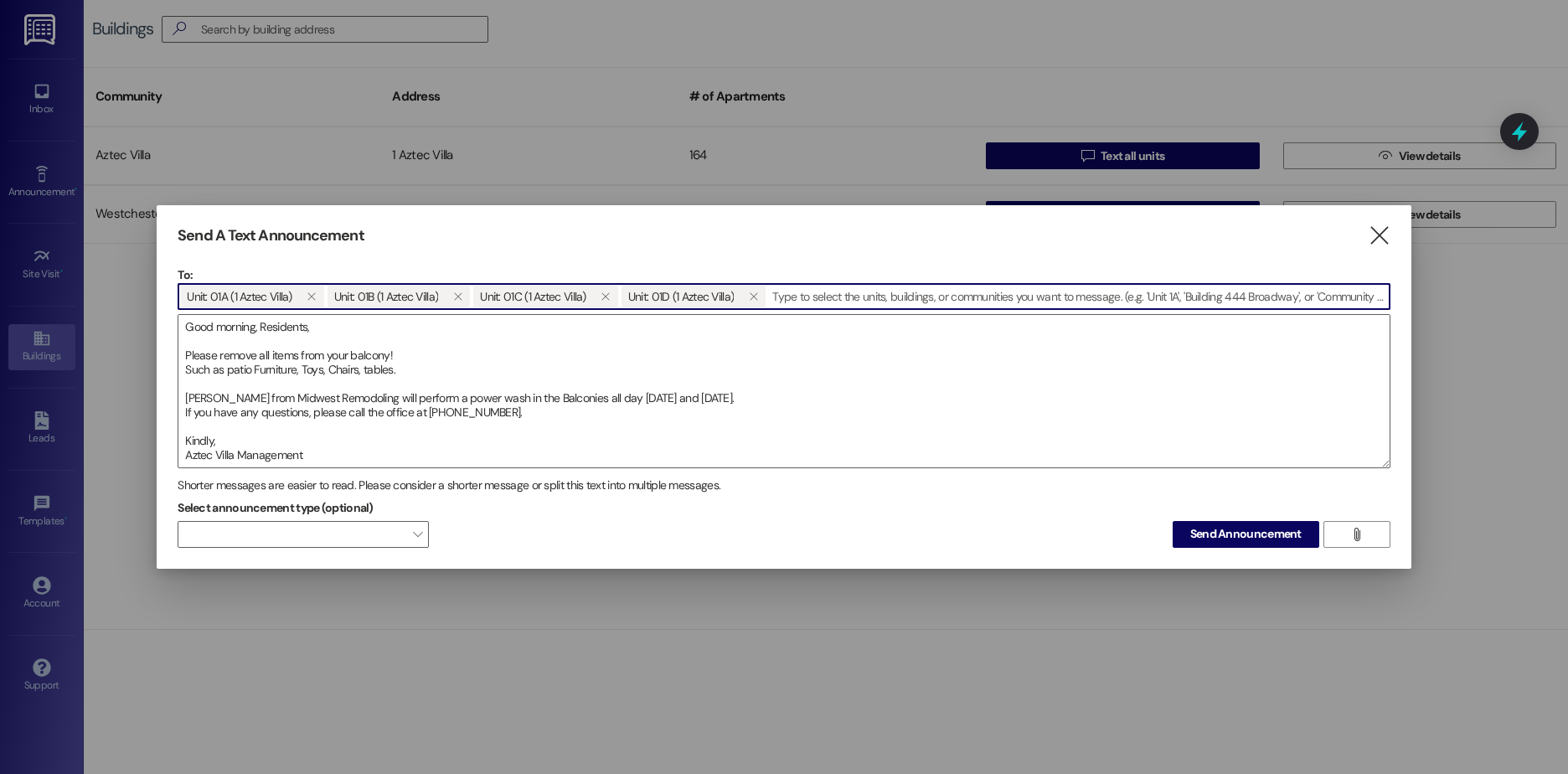
click at [848, 298] on input at bounding box center [1078, 296] width 622 height 25
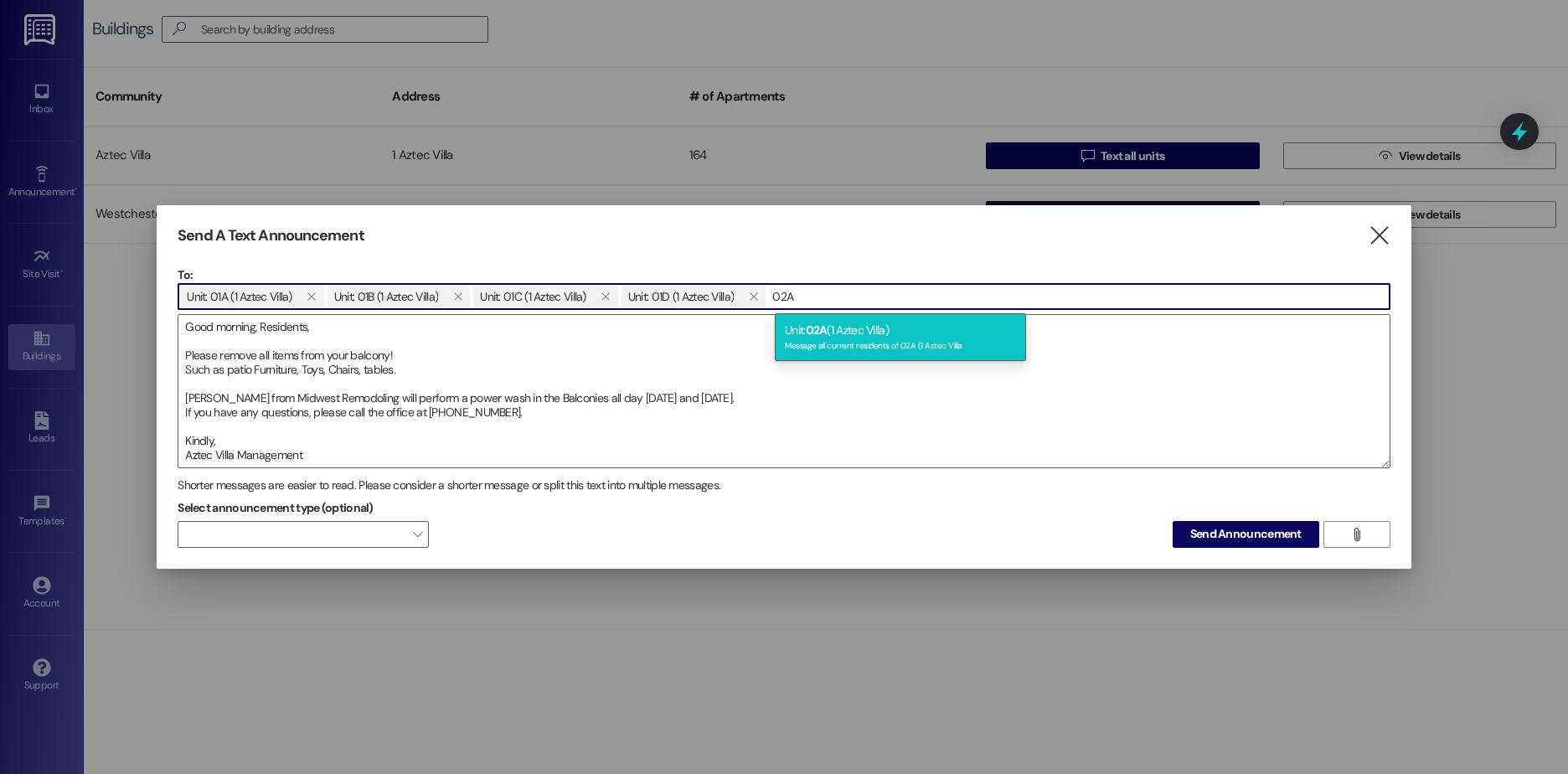
type input "02A"
click at [834, 333] on div "Unit: 02A (1 Aztec Villa) Message all current residents of 02A (1 Aztec Villa" at bounding box center [900, 336] width 251 height 48
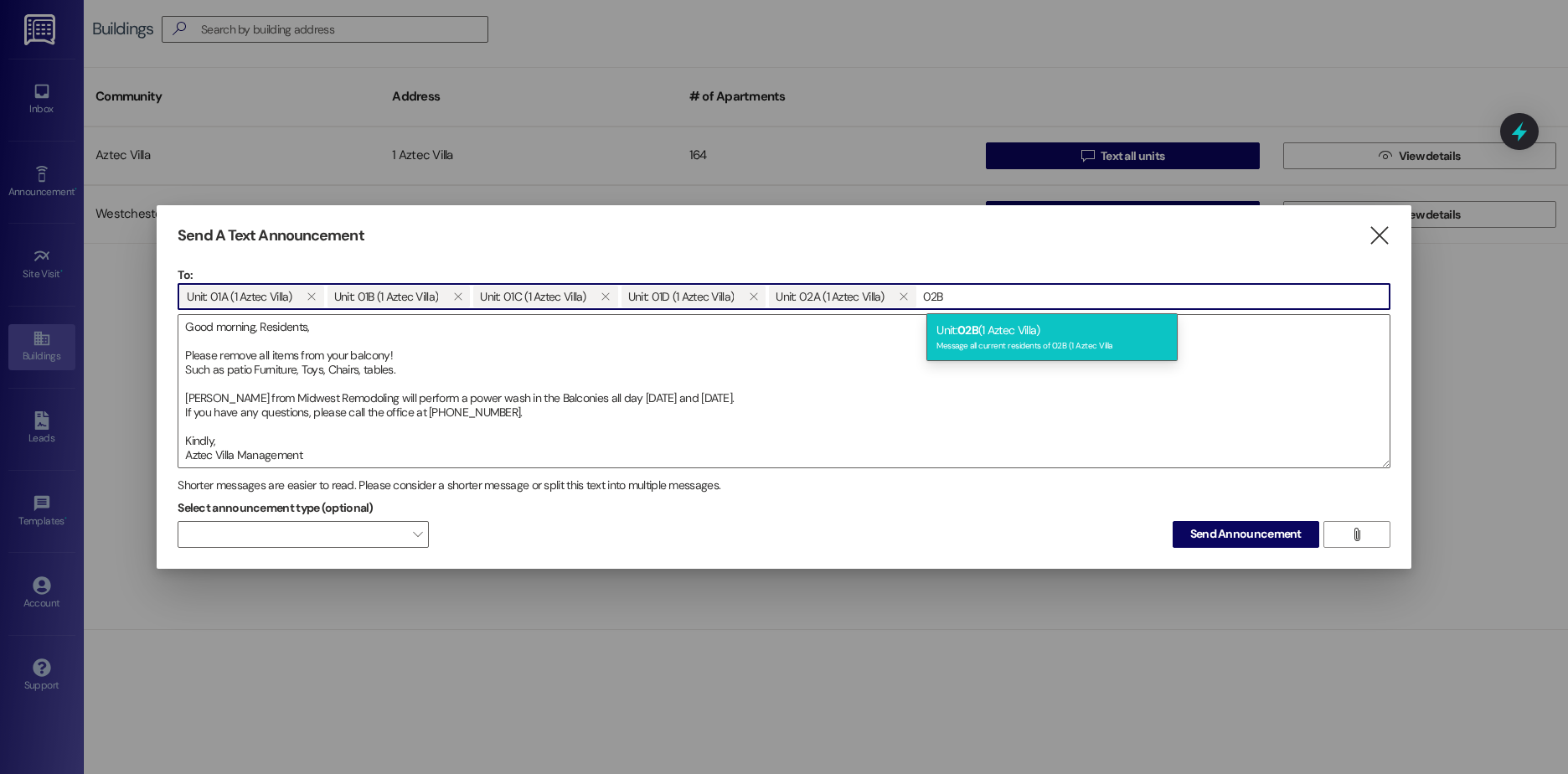
type input "02B"
click at [978, 338] on div "Message all current residents of 02B (1 Aztec Villa" at bounding box center [1052, 343] width 231 height 14
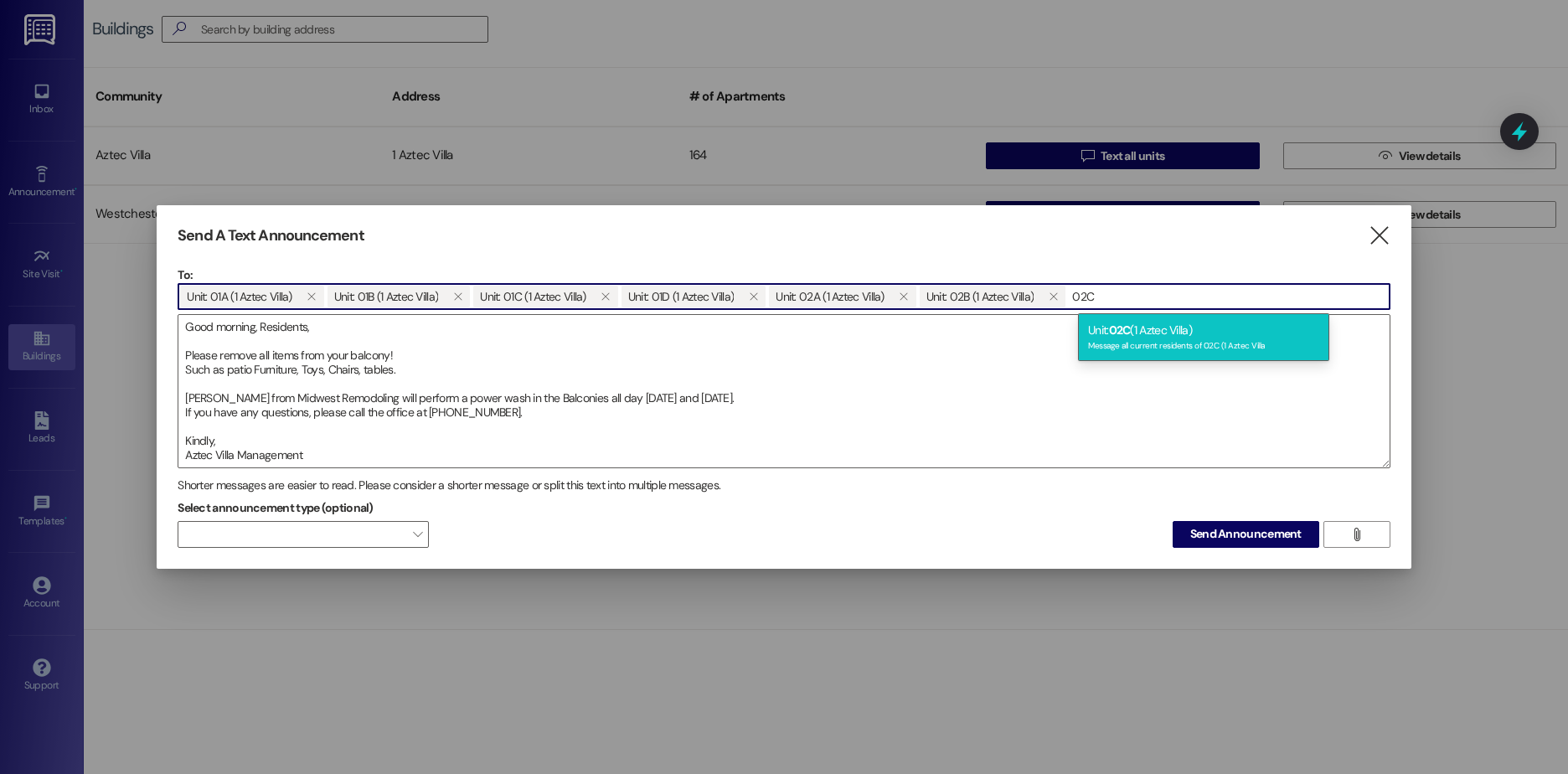
type input "02C"
click at [1119, 335] on span "02C" at bounding box center [1119, 330] width 22 height 15
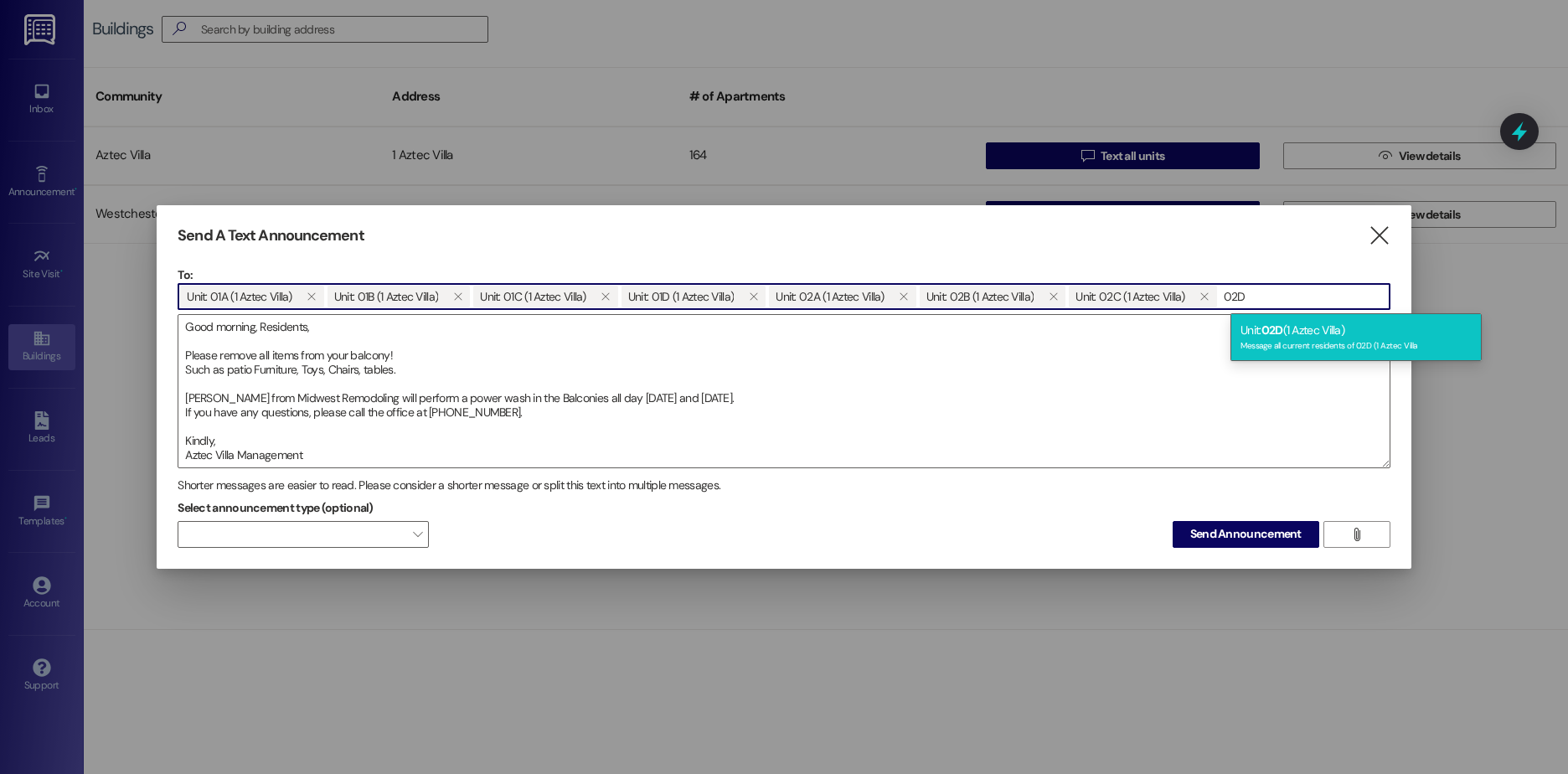
type input "02D"
click at [1265, 340] on div "Message all current residents of 02D (1 Aztec Villa" at bounding box center [1355, 343] width 231 height 14
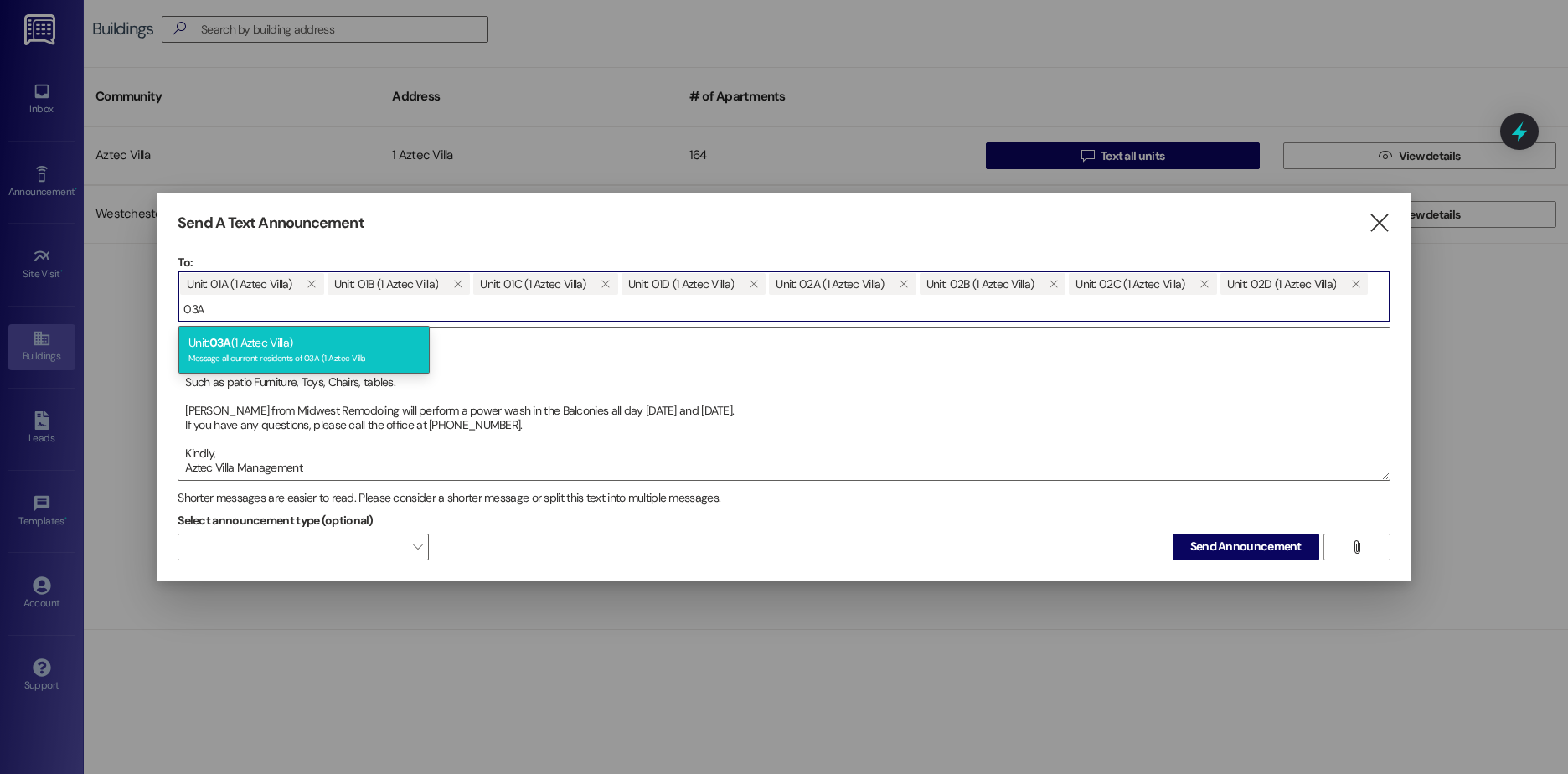
type input "03A"
click at [222, 343] on span "03A" at bounding box center [219, 342] width 22 height 15
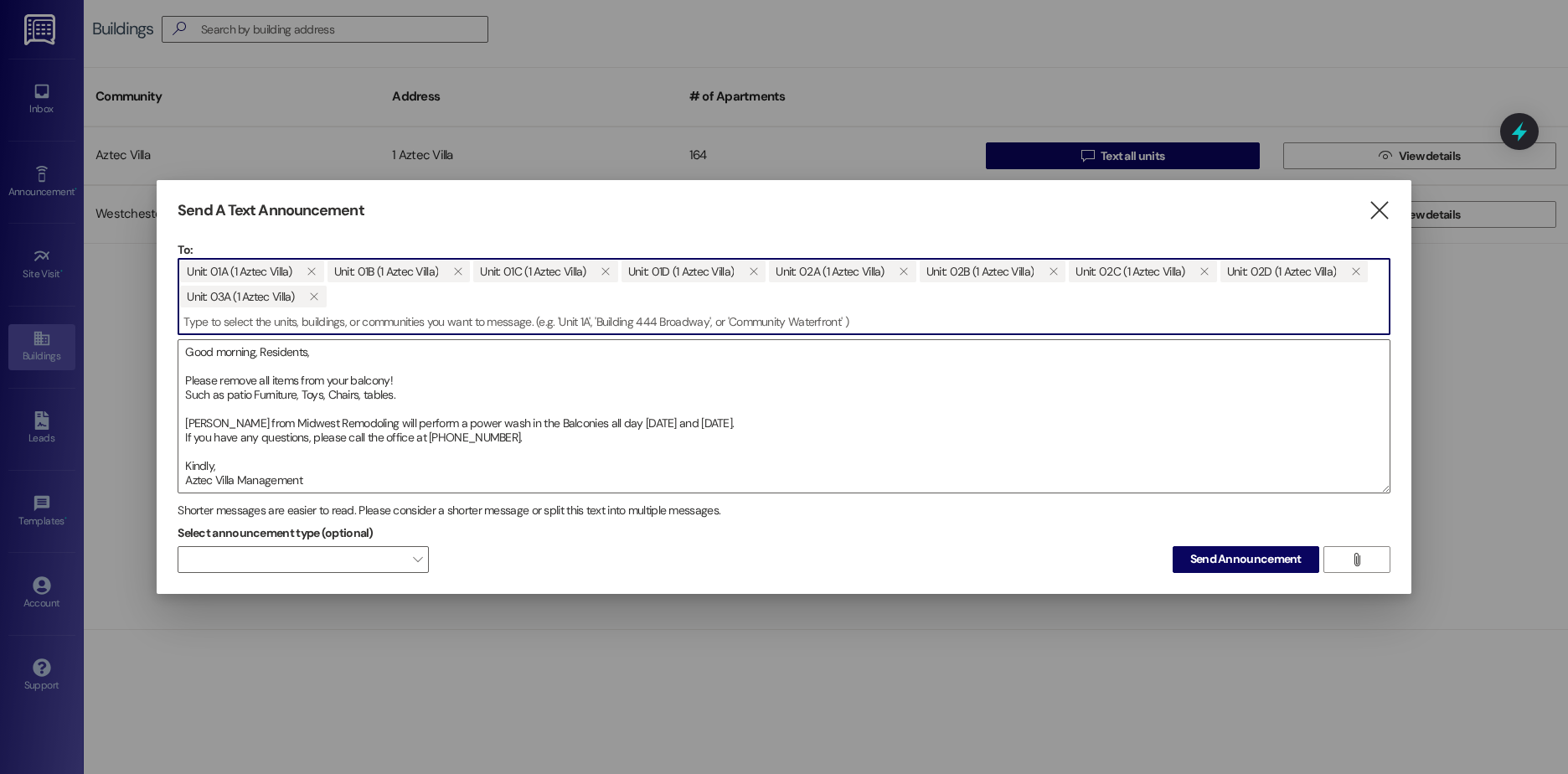
click at [335, 297] on span "Unit: 01A (1 Aztec Villa)  Unit: 01B (1 Aztec Villa)  Unit: 01C (1 Aztec Vill…" at bounding box center [784, 284] width 1211 height 51
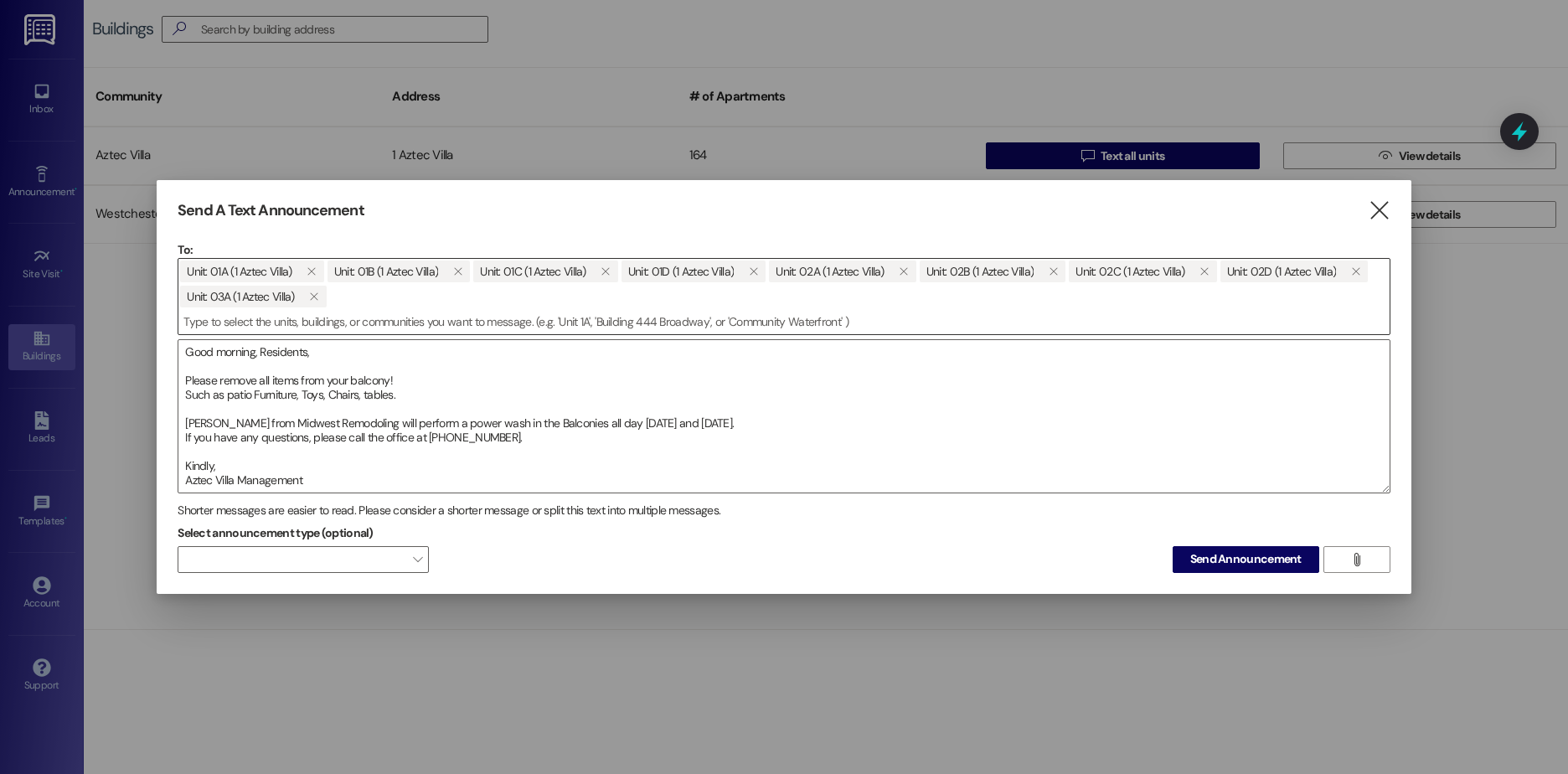
click at [349, 296] on span "Unit: 01A (1 Aztec Villa)  Unit: 01B (1 Aztec Villa)  Unit: 01C (1 Aztec Vill…" at bounding box center [784, 284] width 1211 height 51
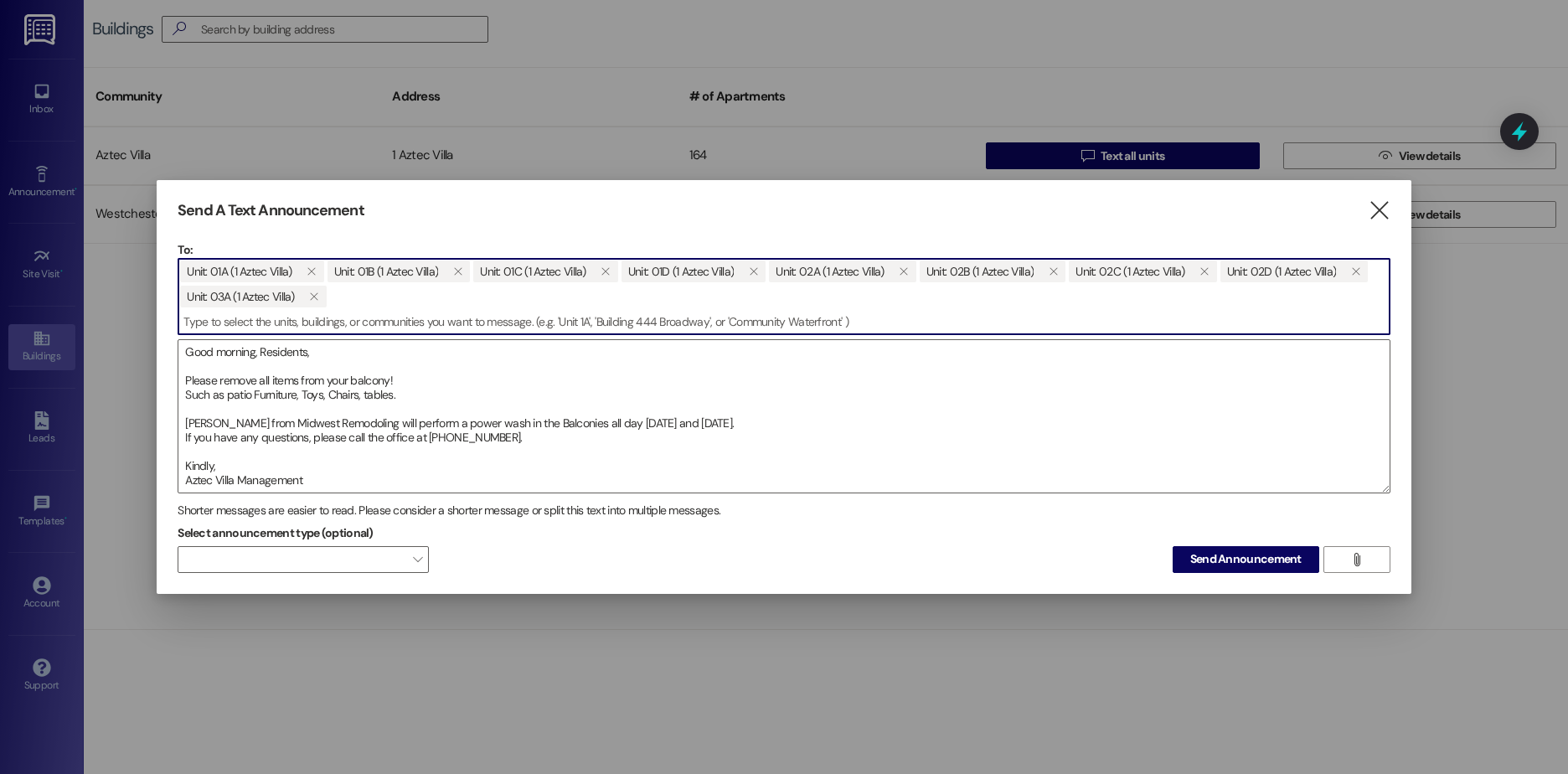
click at [324, 317] on input at bounding box center [784, 321] width 1211 height 25
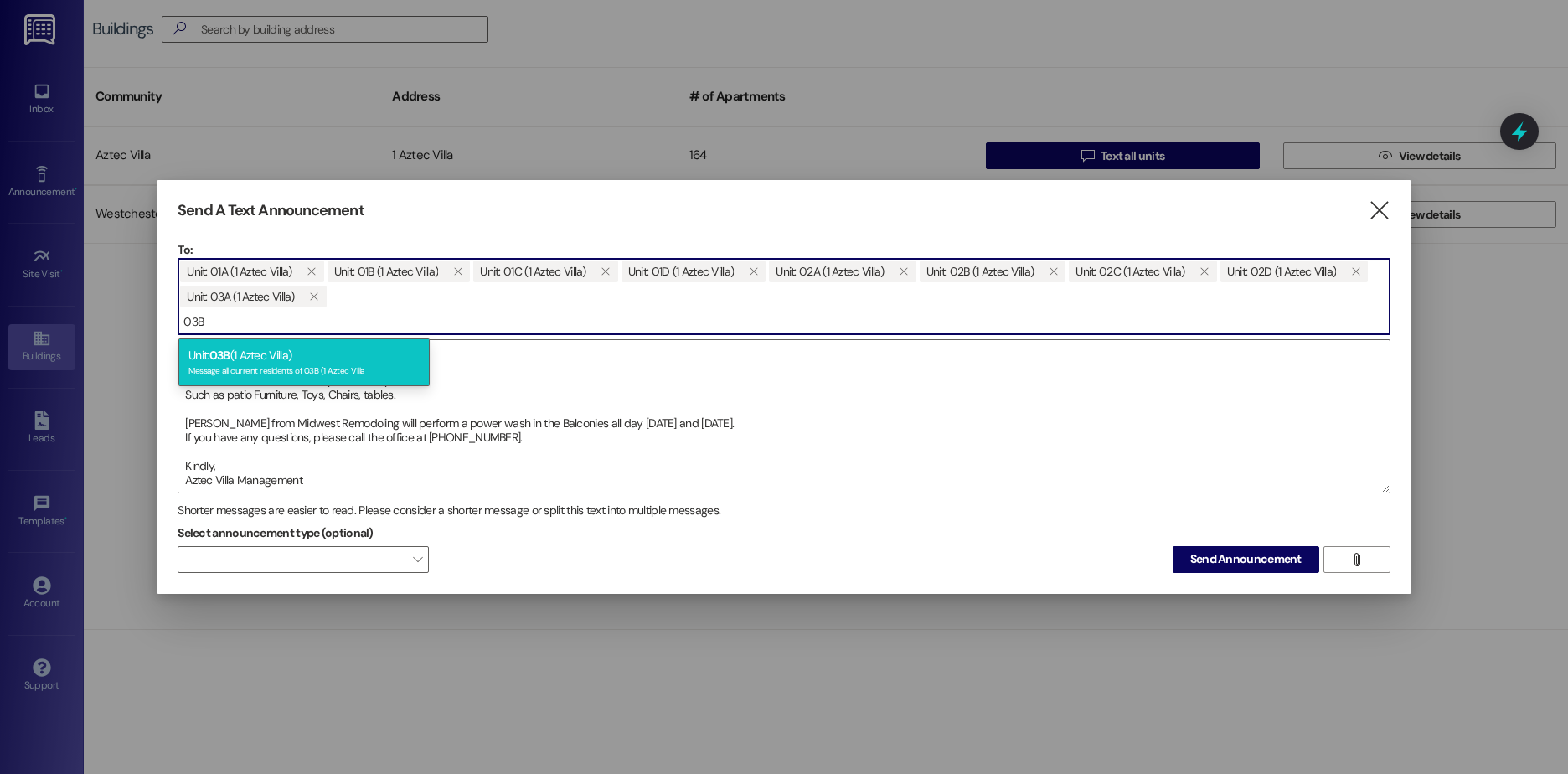
type input "03B"
click at [279, 363] on div "Unit: 03B (1 Aztec Villa) Message all current residents of 03B (1 Aztec Villa" at bounding box center [304, 362] width 251 height 48
type input "03C"
click at [268, 351] on div "Unit: 03C (1 Aztec Villa) Message all current residents of 03C (1 Aztec Villa" at bounding box center [304, 362] width 251 height 48
type input "03D"
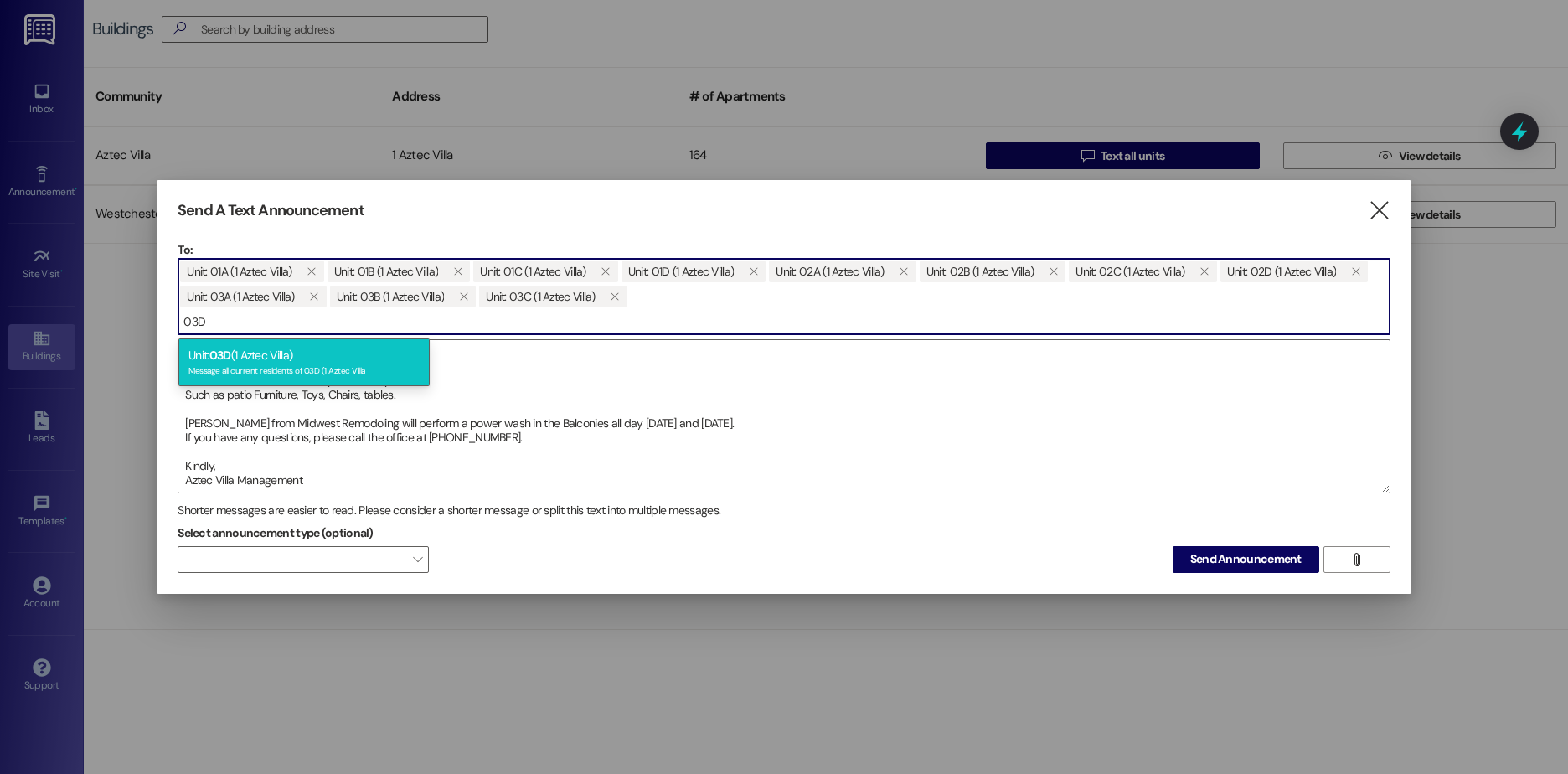
click at [258, 356] on div "Unit: 03D (1 Aztec Villa) Message all current residents of 03D (1 Aztec Villa" at bounding box center [304, 362] width 251 height 48
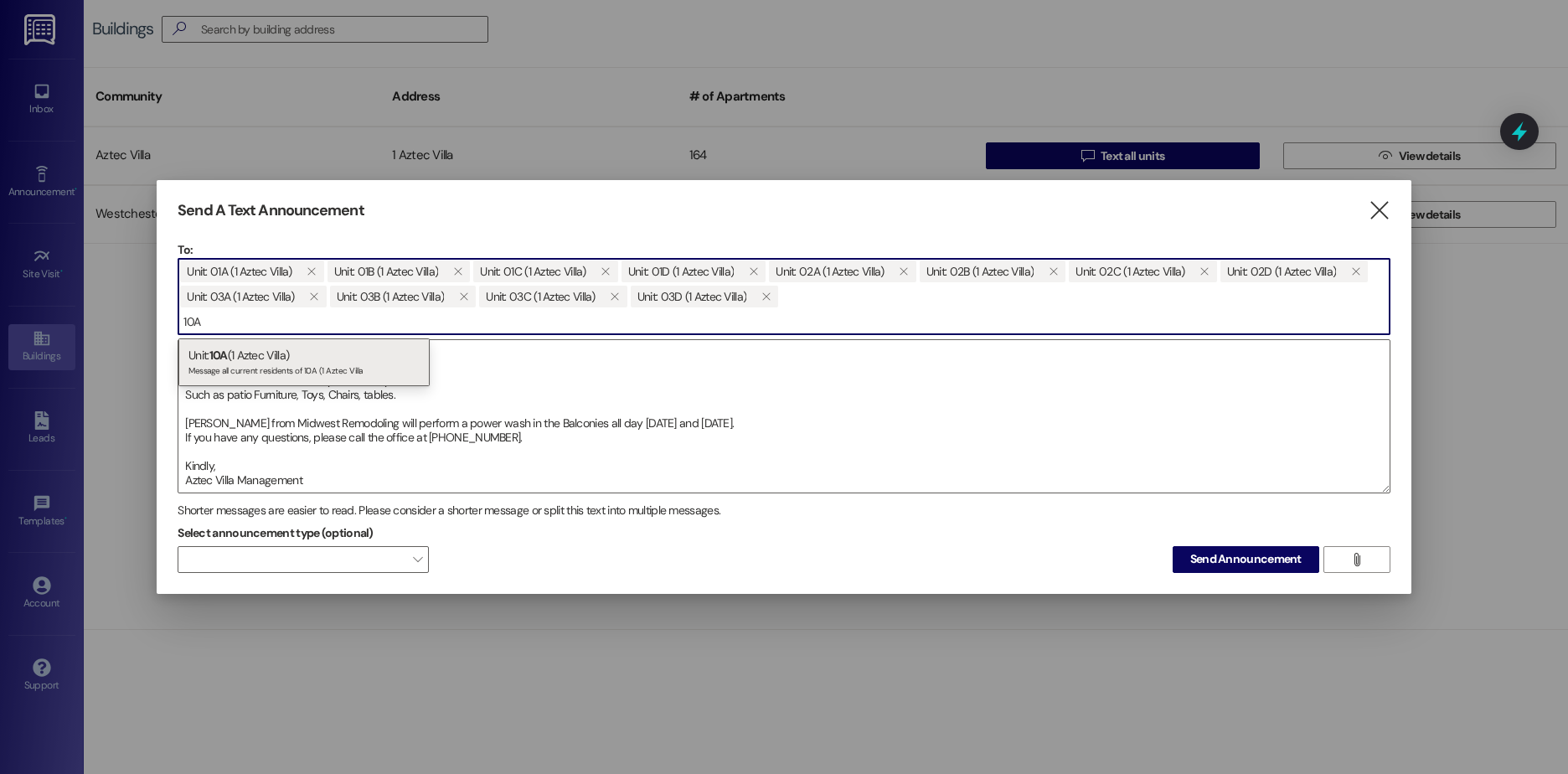
type input "10A"
click at [239, 363] on div "Unit: 10A (1 Aztec Villa) Message all current residents of 10A (1 Aztec Villa" at bounding box center [304, 362] width 251 height 48
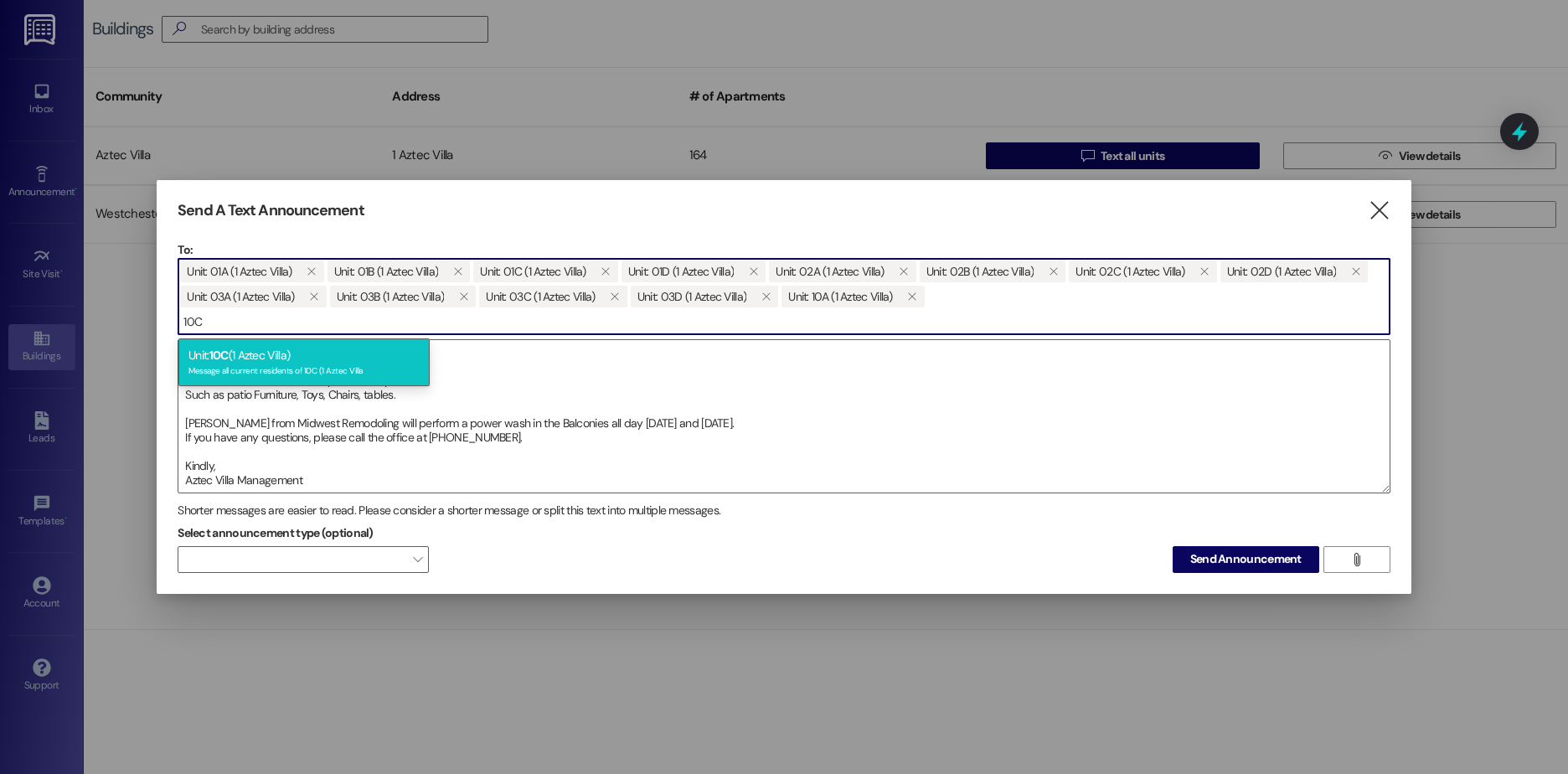
type input "10C"
click at [236, 365] on div "Message all current residents of 10C (1 Aztec Villa" at bounding box center [304, 368] width 231 height 14
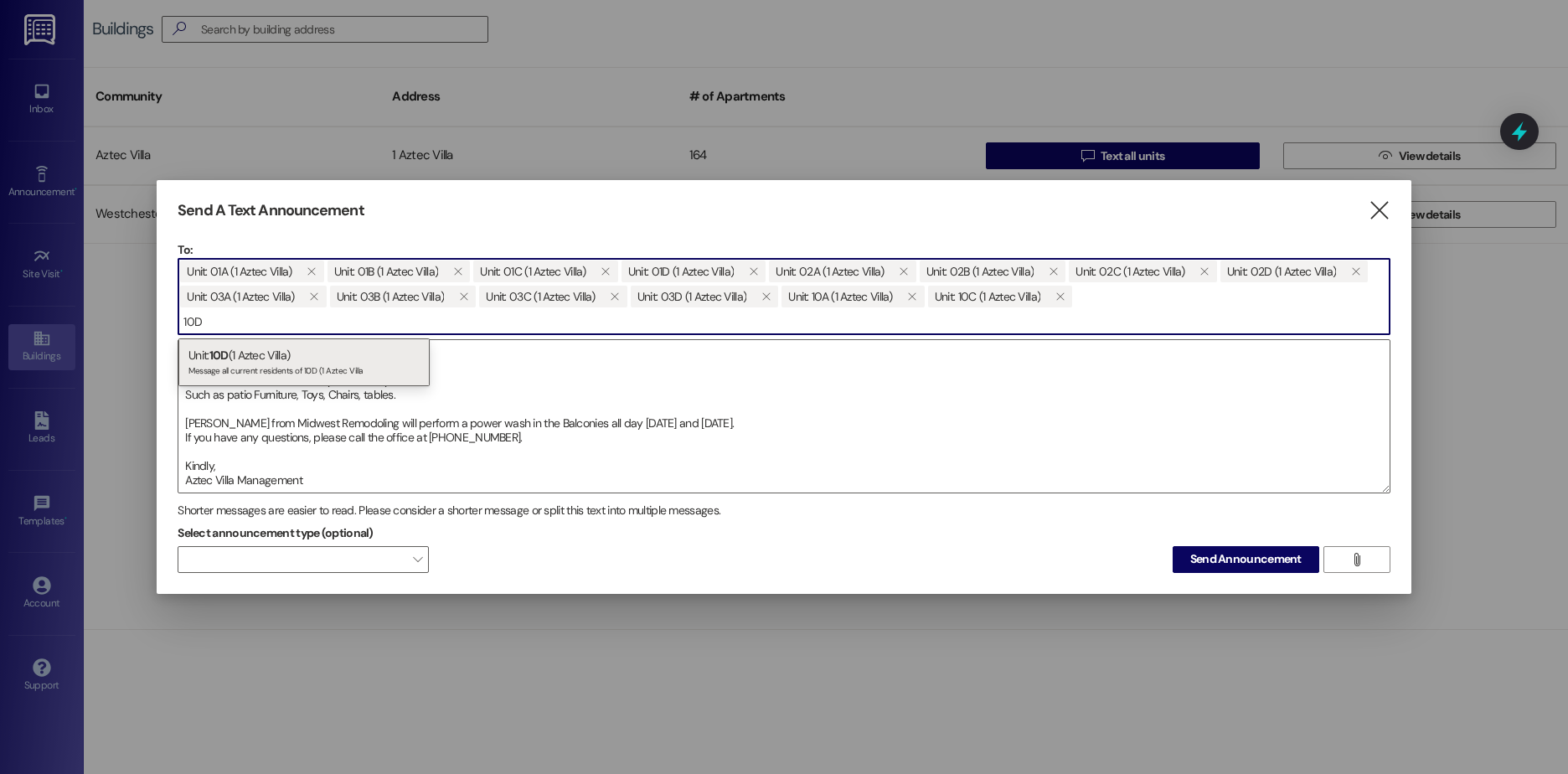
type input "10D"
click at [236, 365] on div "Message all current residents of 10D (1 Aztec Villa" at bounding box center [304, 368] width 231 height 14
type input "11A"
click at [239, 363] on div "Unit: 11A (1 Aztec Villa) Message all current residents of 11A (1 Aztec Villa" at bounding box center [304, 362] width 251 height 48
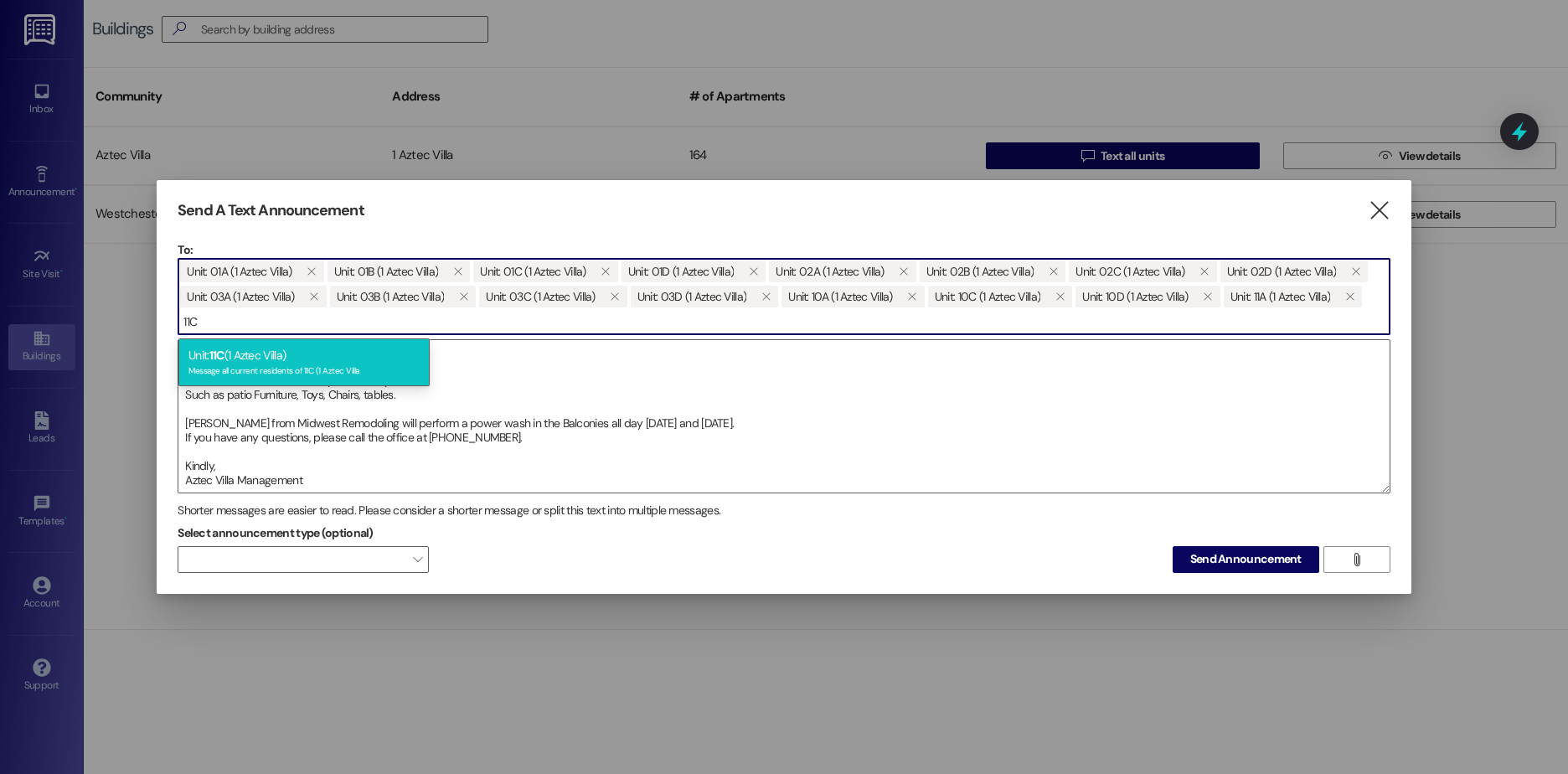
type input "11C"
click at [250, 350] on div "Unit: 11C (1 Aztec Villa) Message all current residents of 11C (1 Aztec Villa" at bounding box center [304, 362] width 251 height 48
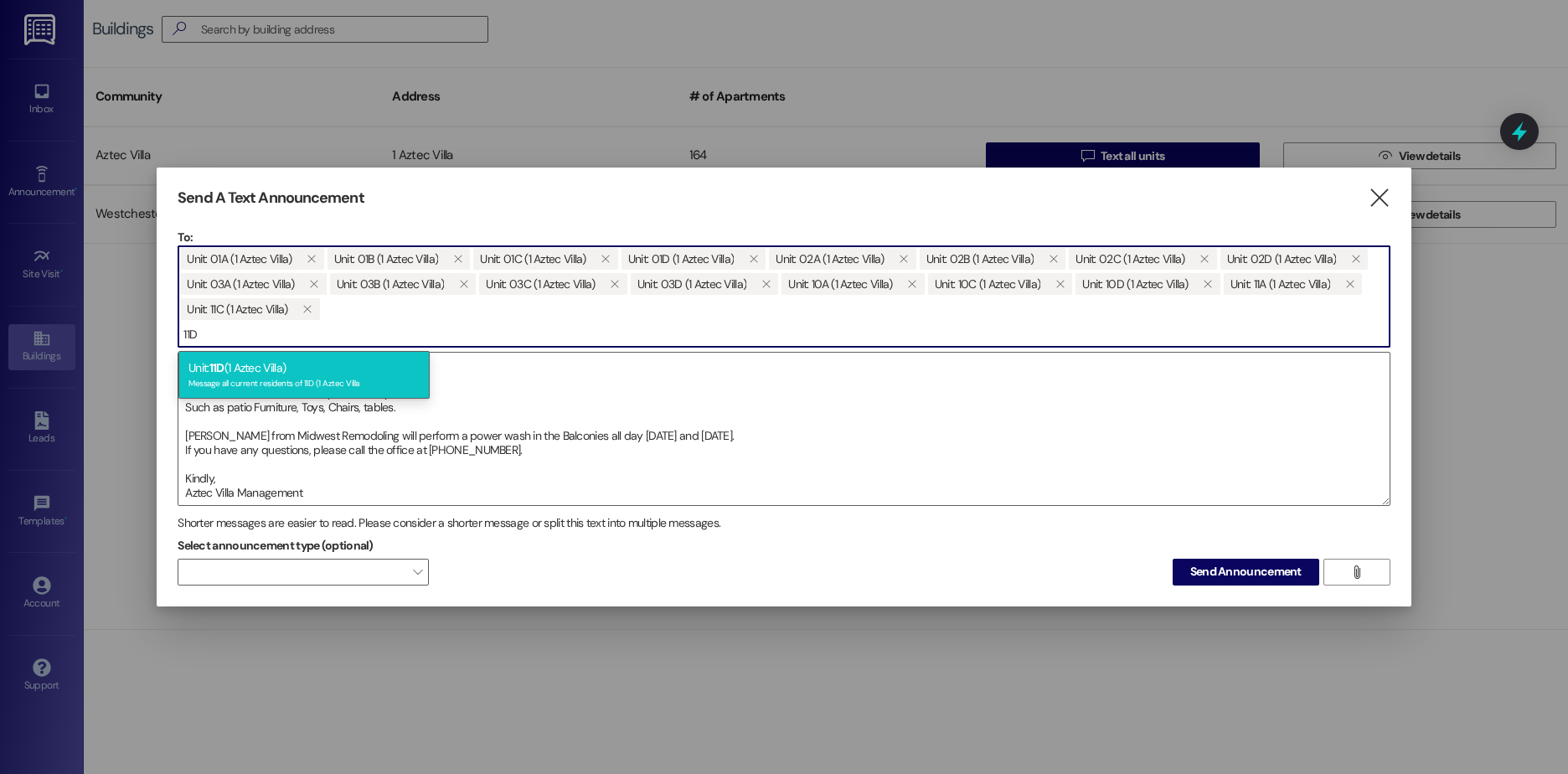
type input "11D"
click at [253, 360] on div "Unit: 11D (1 Aztec Villa) Message all current residents of 11D (1 Aztec Villa" at bounding box center [304, 374] width 251 height 48
type input "12A"
click at [270, 363] on div "Unit: 12A (1 Aztec Villa) Message all current residents of 12A (1 Aztec Villa" at bounding box center [304, 374] width 251 height 48
type input "12C"
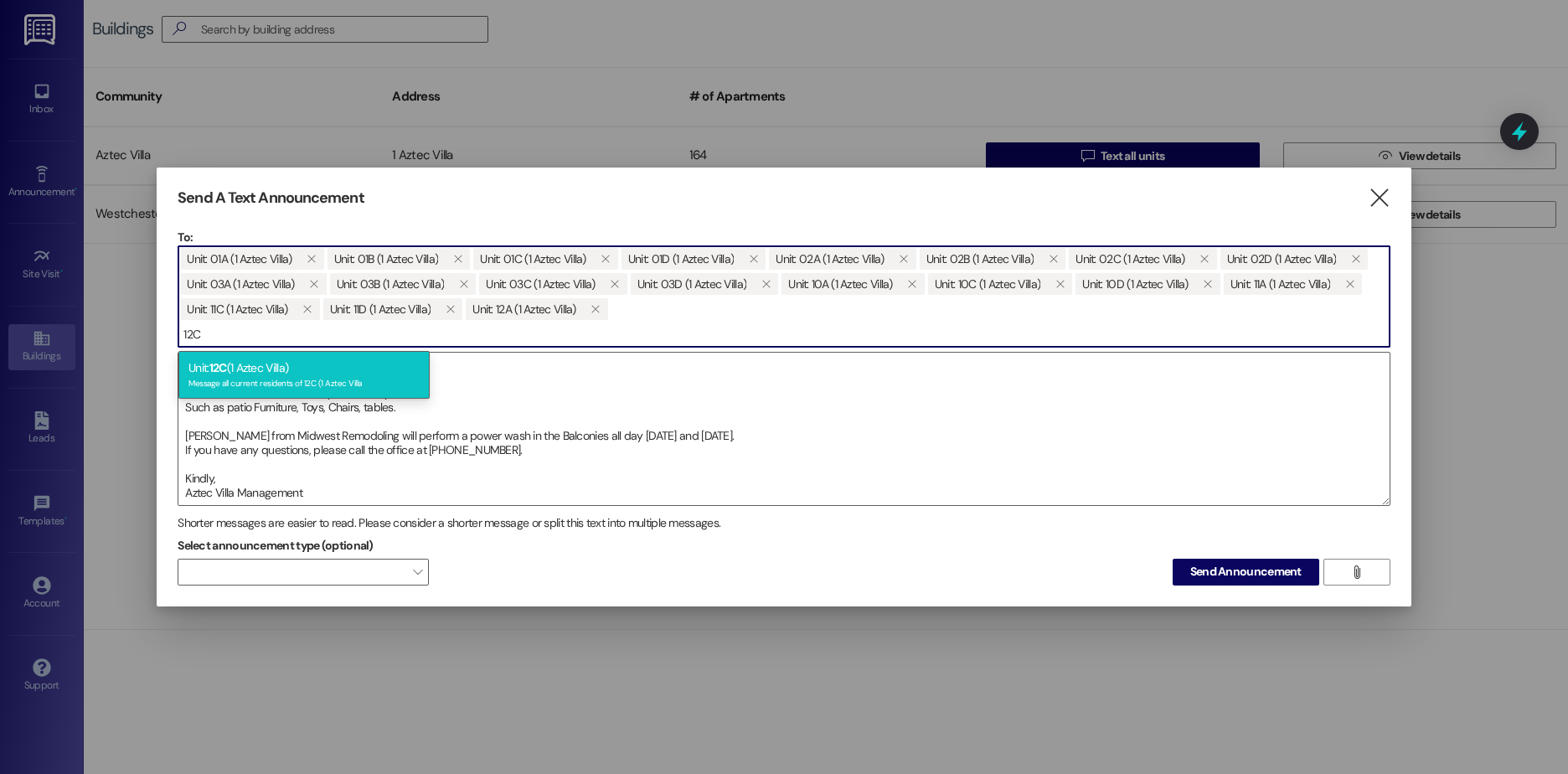
click at [246, 365] on div "Unit: 12C (1 Aztec Villa) Message all current residents of 12C (1 Aztec Villa" at bounding box center [304, 374] width 251 height 48
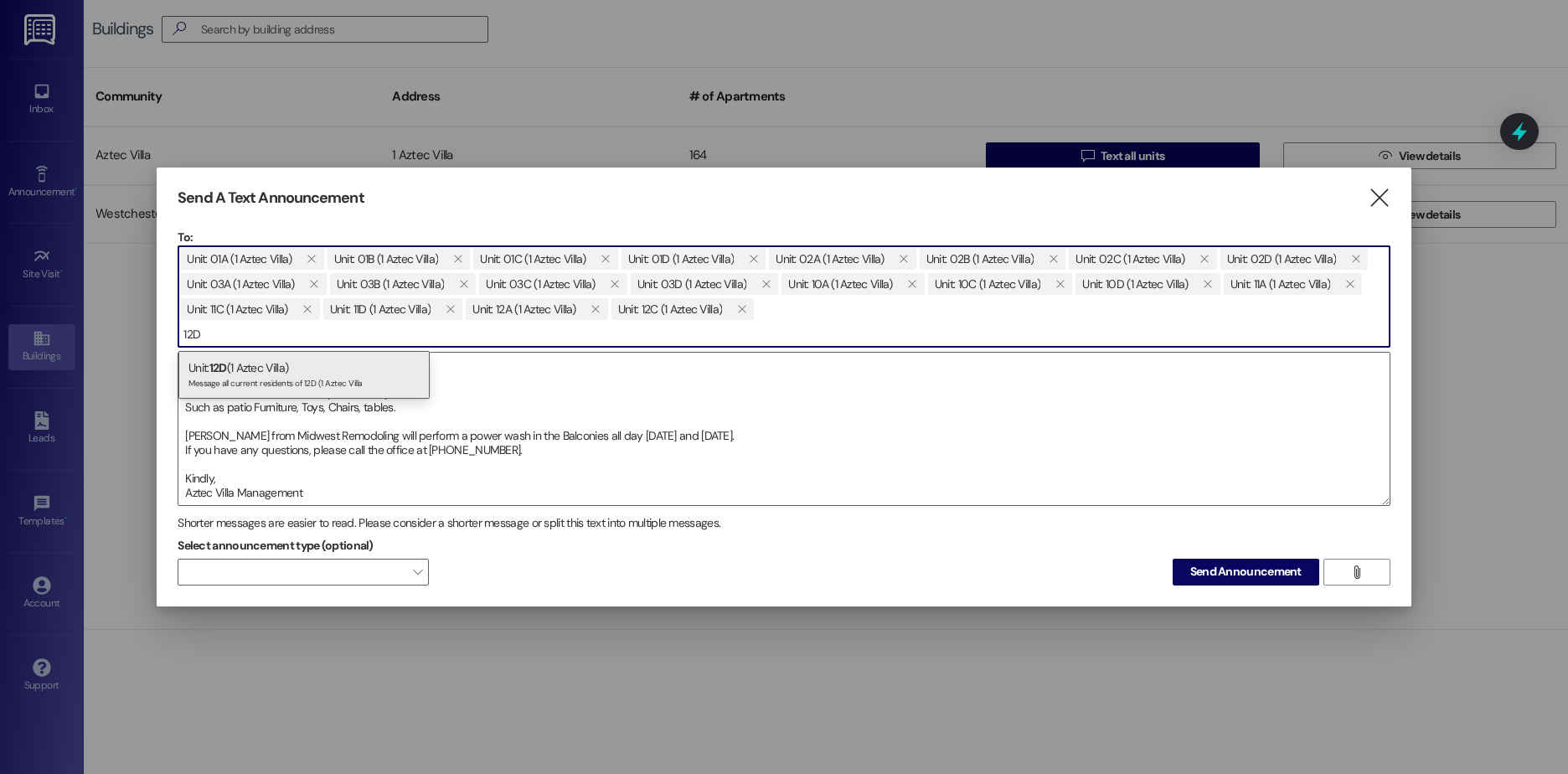
type input "12D"
click at [282, 370] on div "Unit: 12D (1 Aztec Villa) Message all current residents of 12D (1 Aztec Villa" at bounding box center [304, 374] width 251 height 48
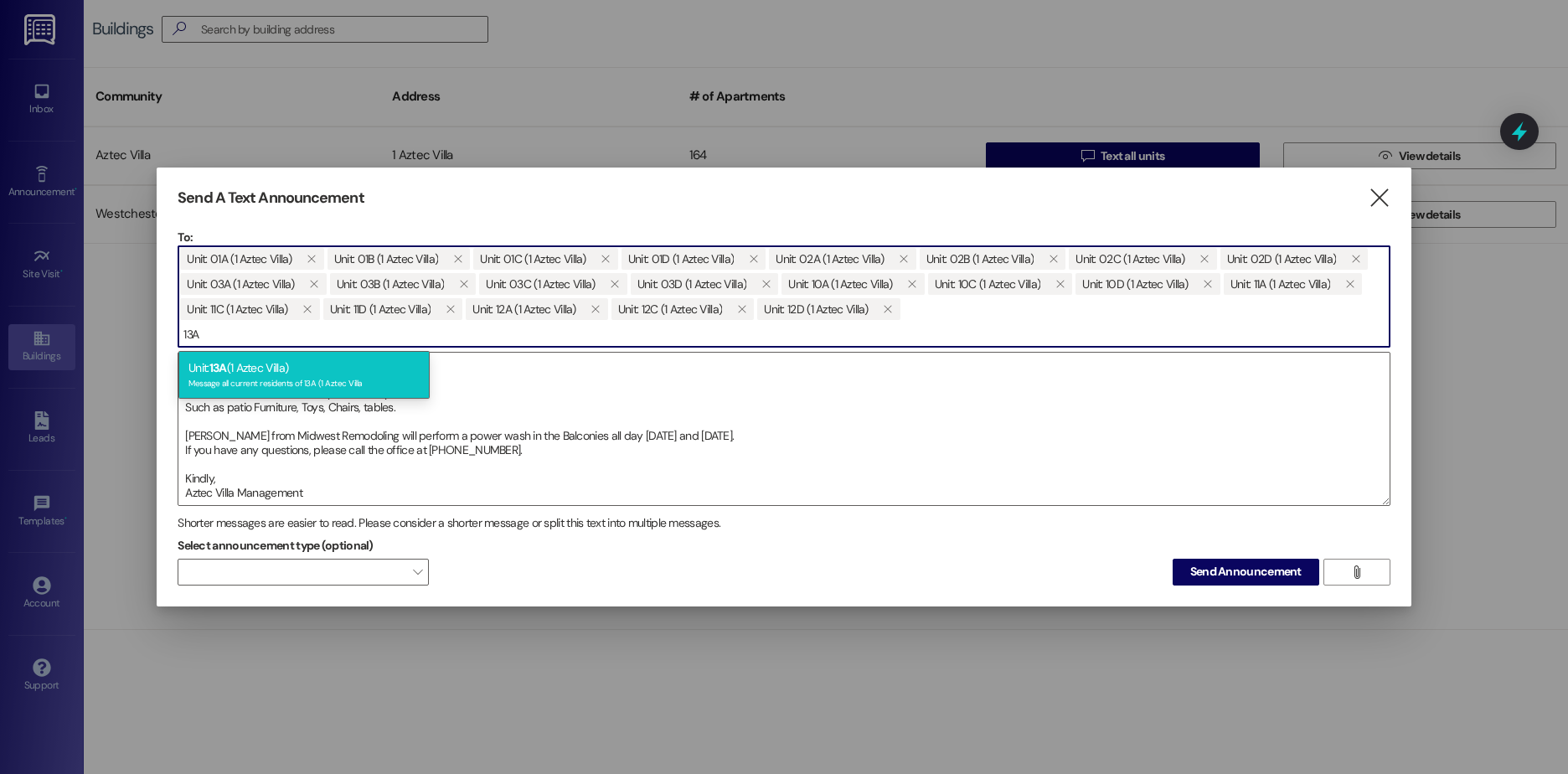
type input "13A"
click at [249, 361] on div "Unit: 13A (1 Aztec Villa) Message all current residents of 13A (1 Aztec Villa" at bounding box center [304, 374] width 251 height 48
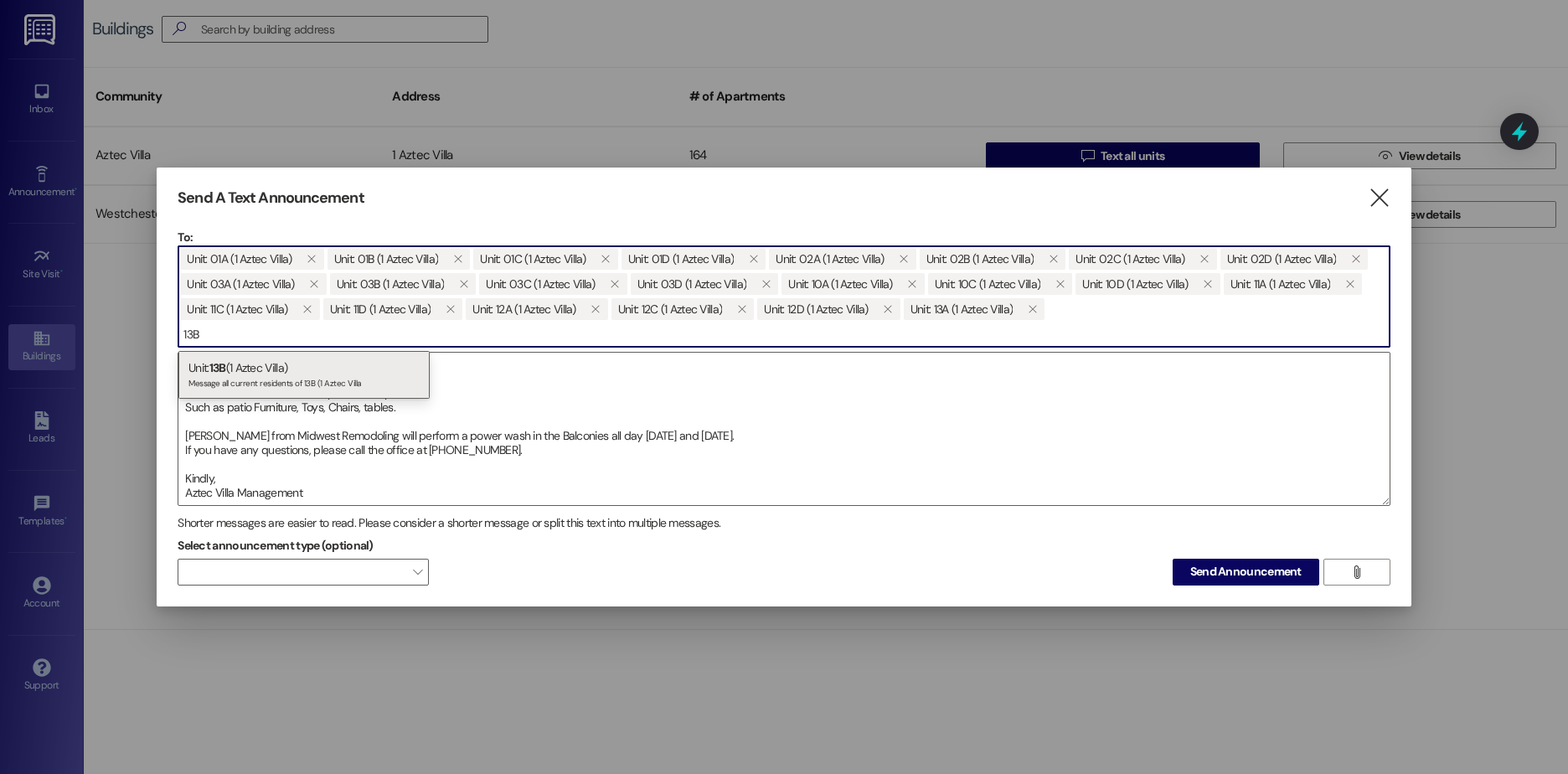
type input "13B"
click at [240, 363] on div "Unit: 13B (1 Aztec Villa) Message all current residents of 13B (1 Aztec Villa" at bounding box center [304, 374] width 251 height 48
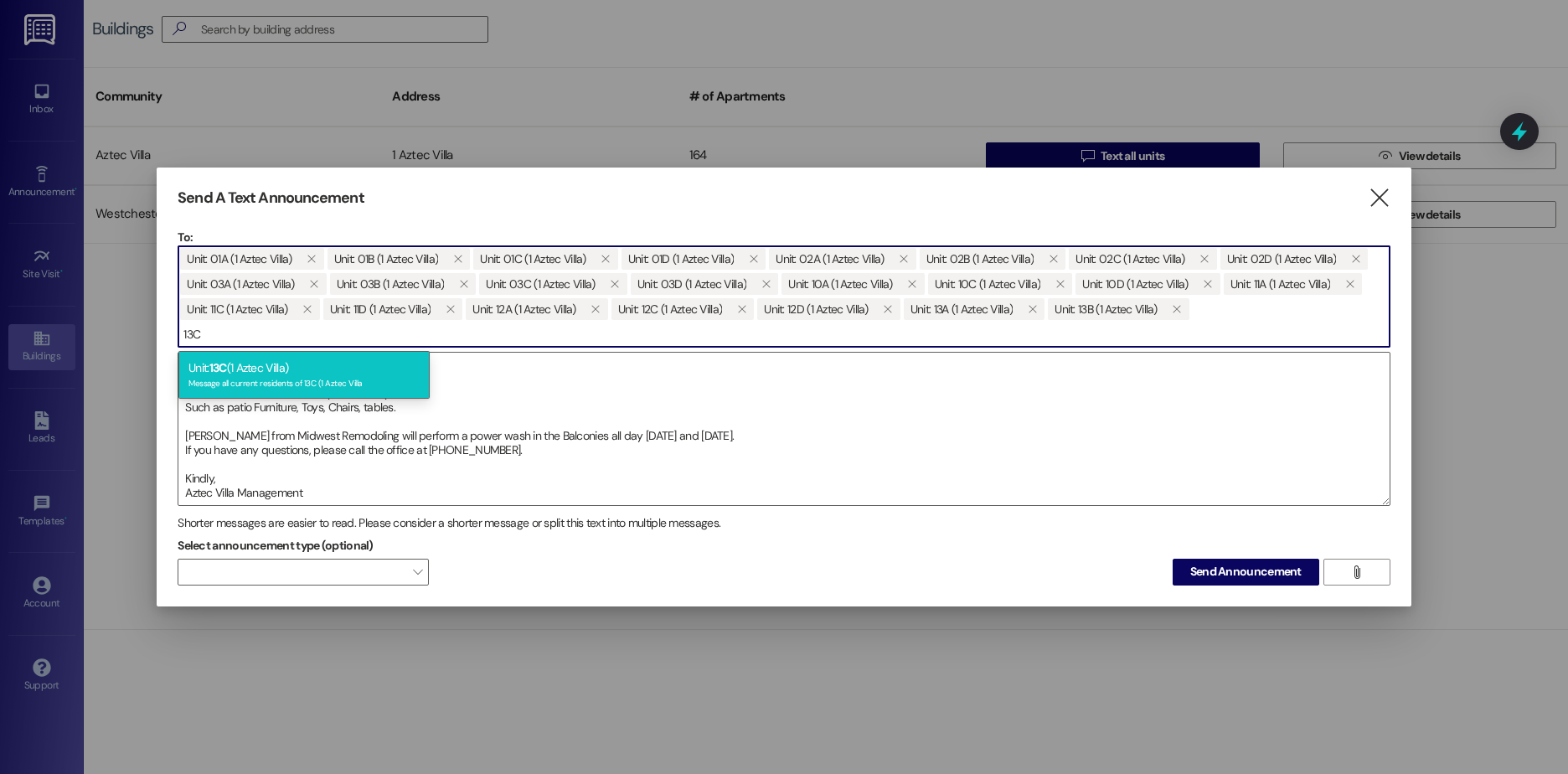
type input "13C"
click at [241, 365] on div "Unit: 13C (1 Aztec Villa) Message all current residents of 13C (1 Aztec Villa" at bounding box center [304, 374] width 251 height 48
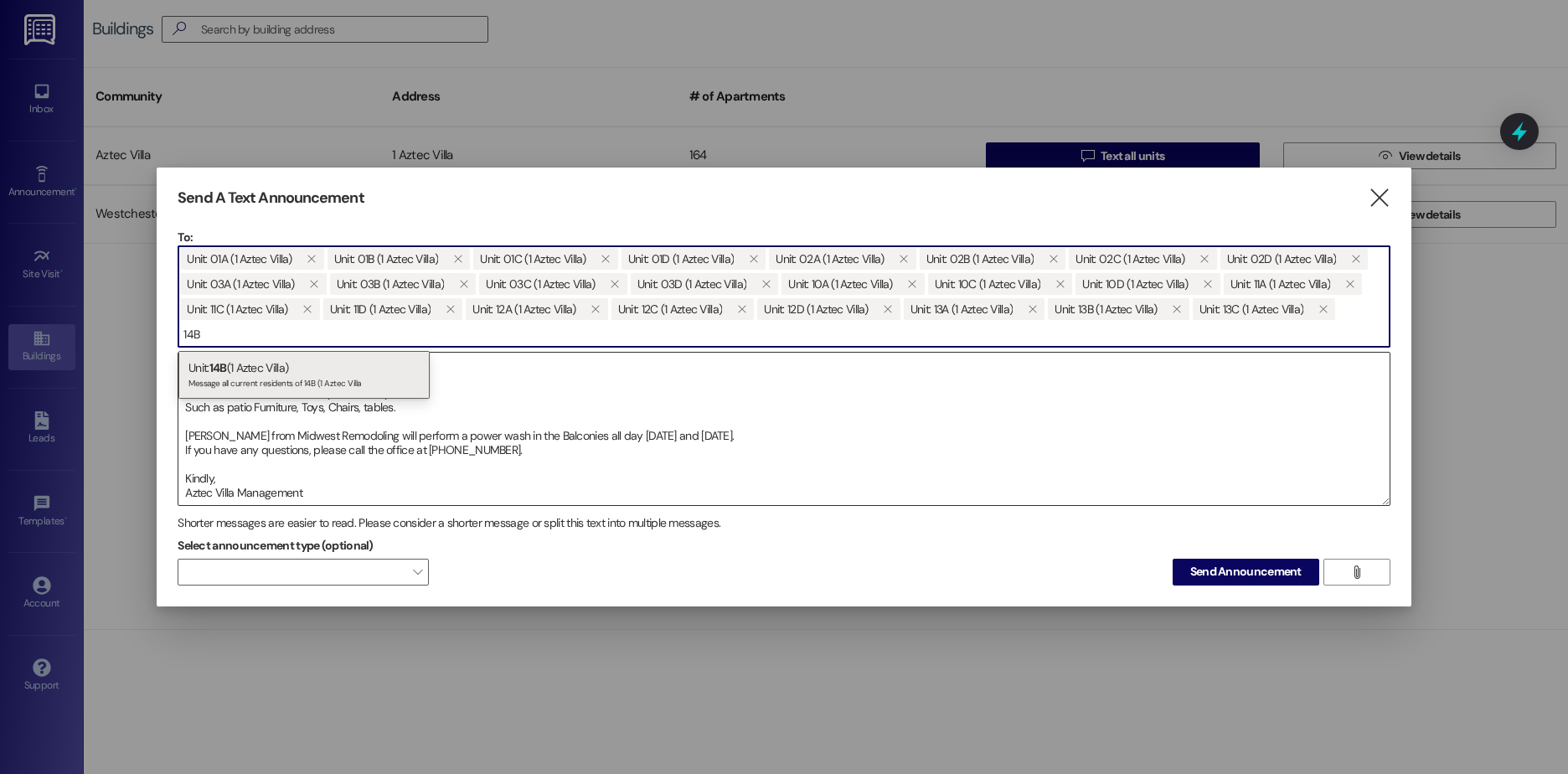
type input "14B"
click at [230, 360] on div "Unit: 14B (1 Aztec Villa) Message all current residents of 14B (1 Aztec Villa" at bounding box center [304, 374] width 251 height 48
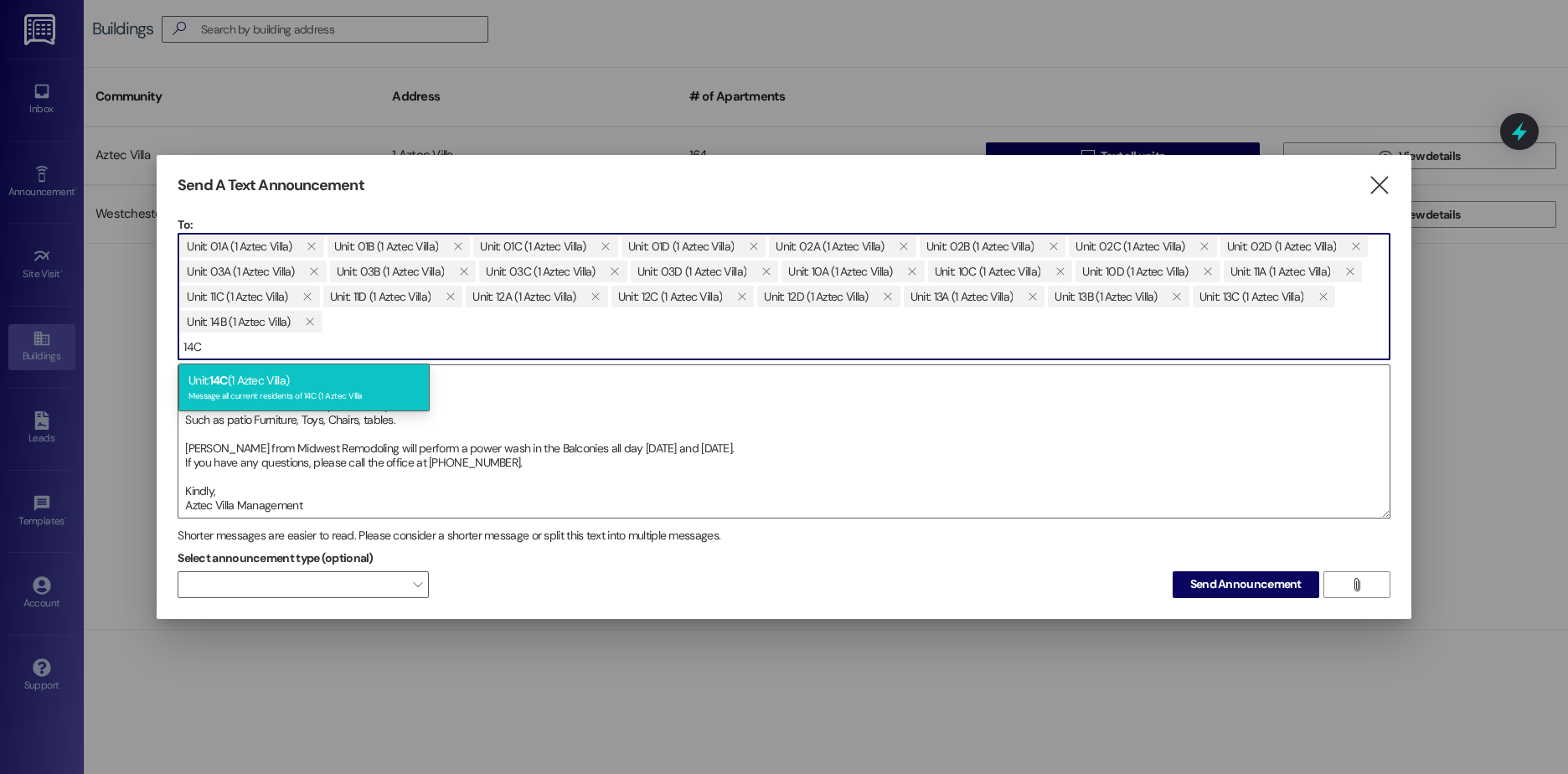
type input "14C"
click at [238, 376] on div "Unit: 14C (1 Aztec Villa) Message all current residents of 14C (1 Aztec Villa" at bounding box center [304, 387] width 251 height 48
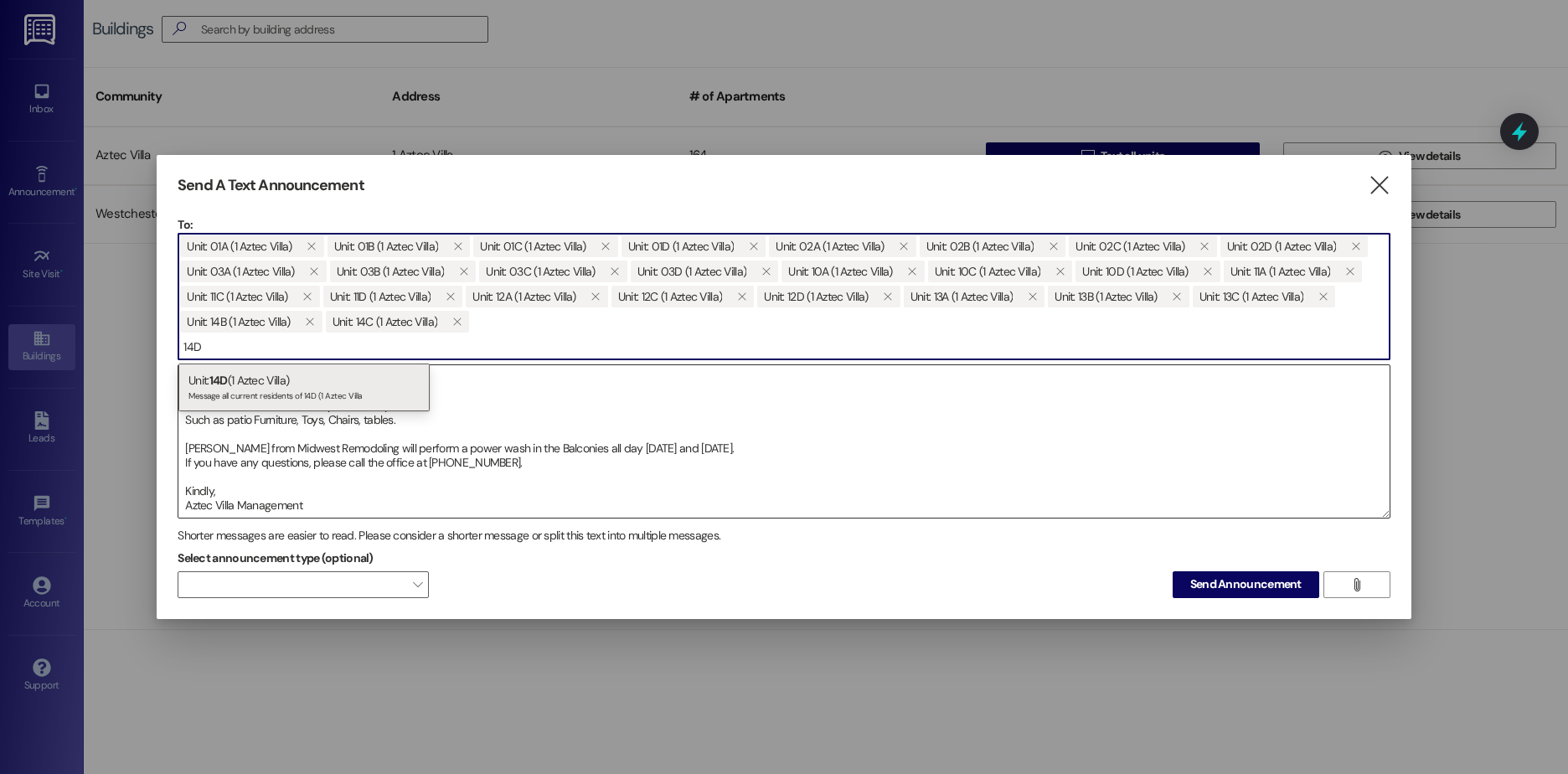
type input "14D"
click at [216, 383] on span "14D" at bounding box center [218, 380] width 19 height 15
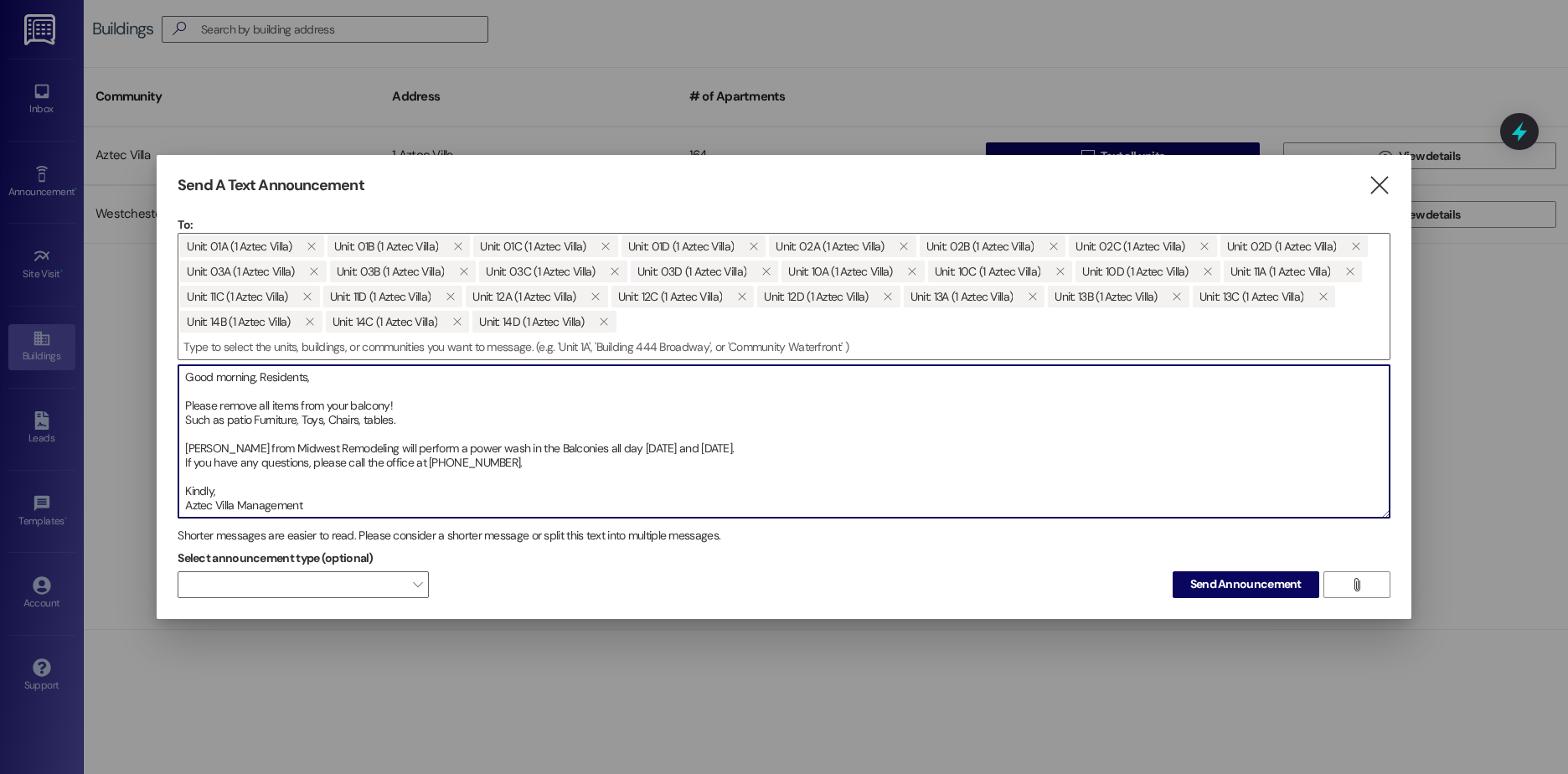
click at [398, 421] on textarea "Good morning, Residents, Please remove all items from your balcony! Such as pat…" at bounding box center [784, 441] width 1211 height 153
type textarea "Good morning, Residents, Please remove all items from your balcony! Such as pat…"
click at [1222, 581] on span "Send Announcement" at bounding box center [1246, 584] width 112 height 18
